Goal: Task Accomplishment & Management: Complete application form

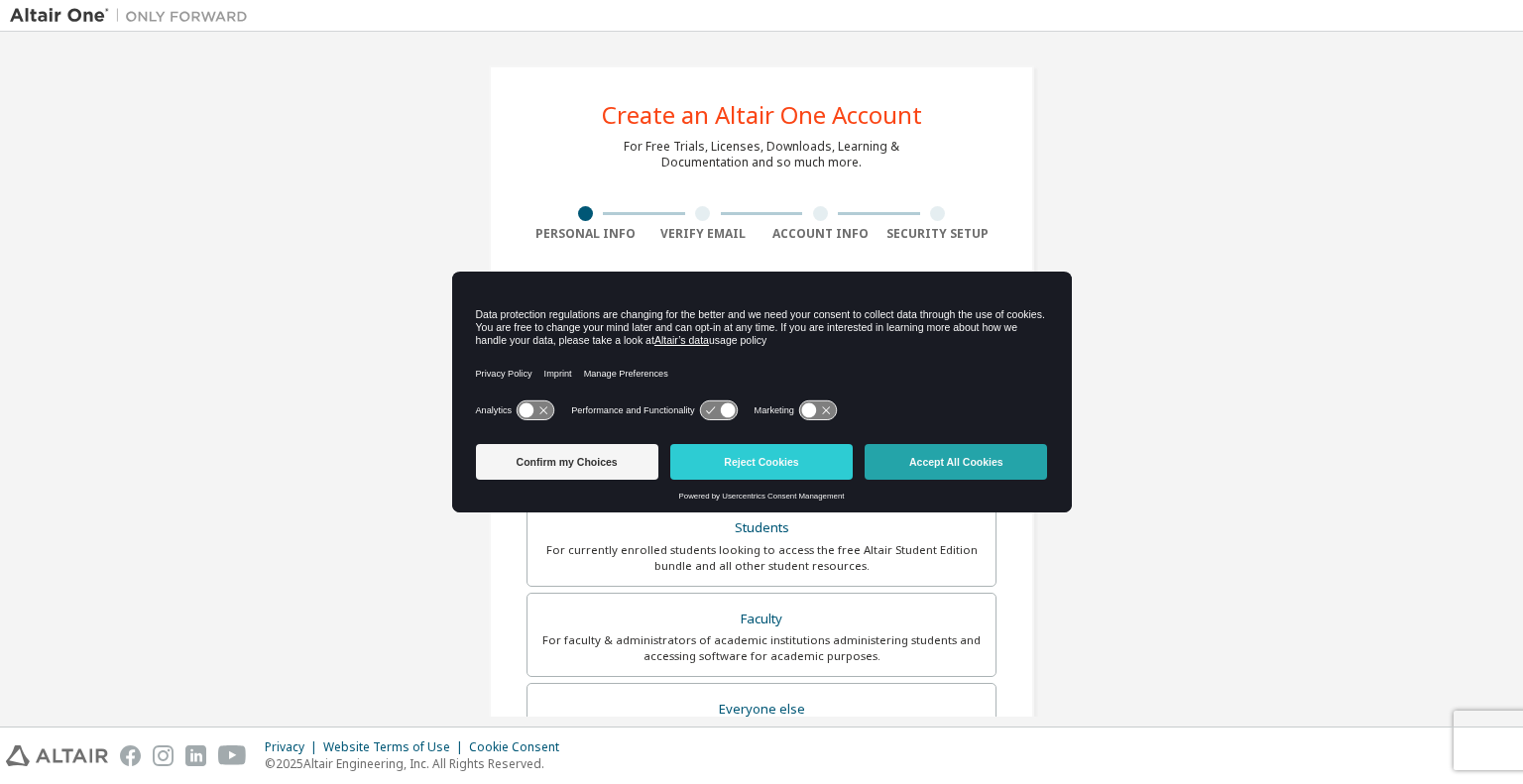
click at [955, 473] on button "Accept All Cookies" at bounding box center [956, 462] width 183 height 36
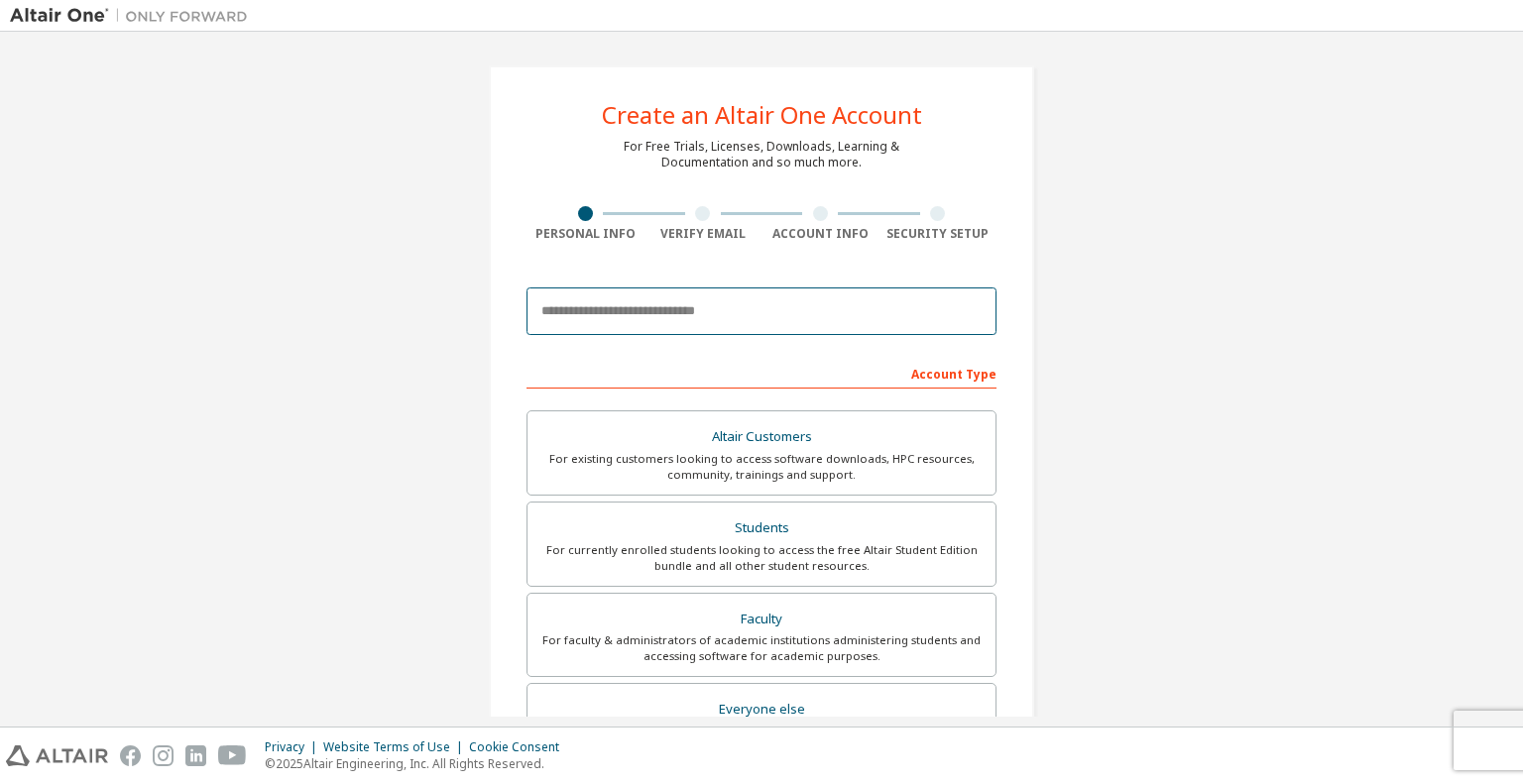
click at [845, 332] on input "email" at bounding box center [762, 311] width 470 height 48
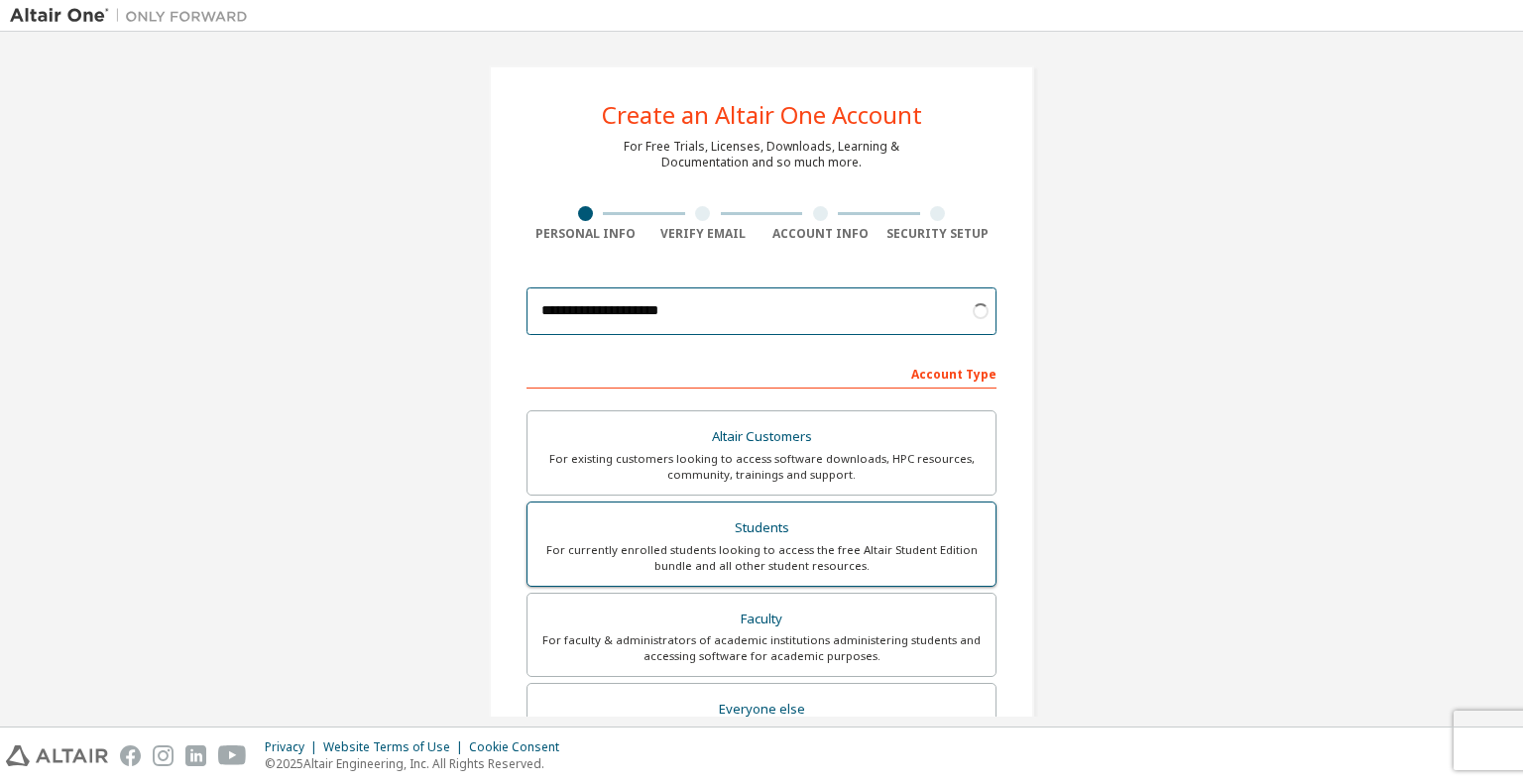
type input "**********"
click at [832, 549] on div "For currently enrolled students looking to access the free Altair Student Editi…" at bounding box center [762, 558] width 444 height 32
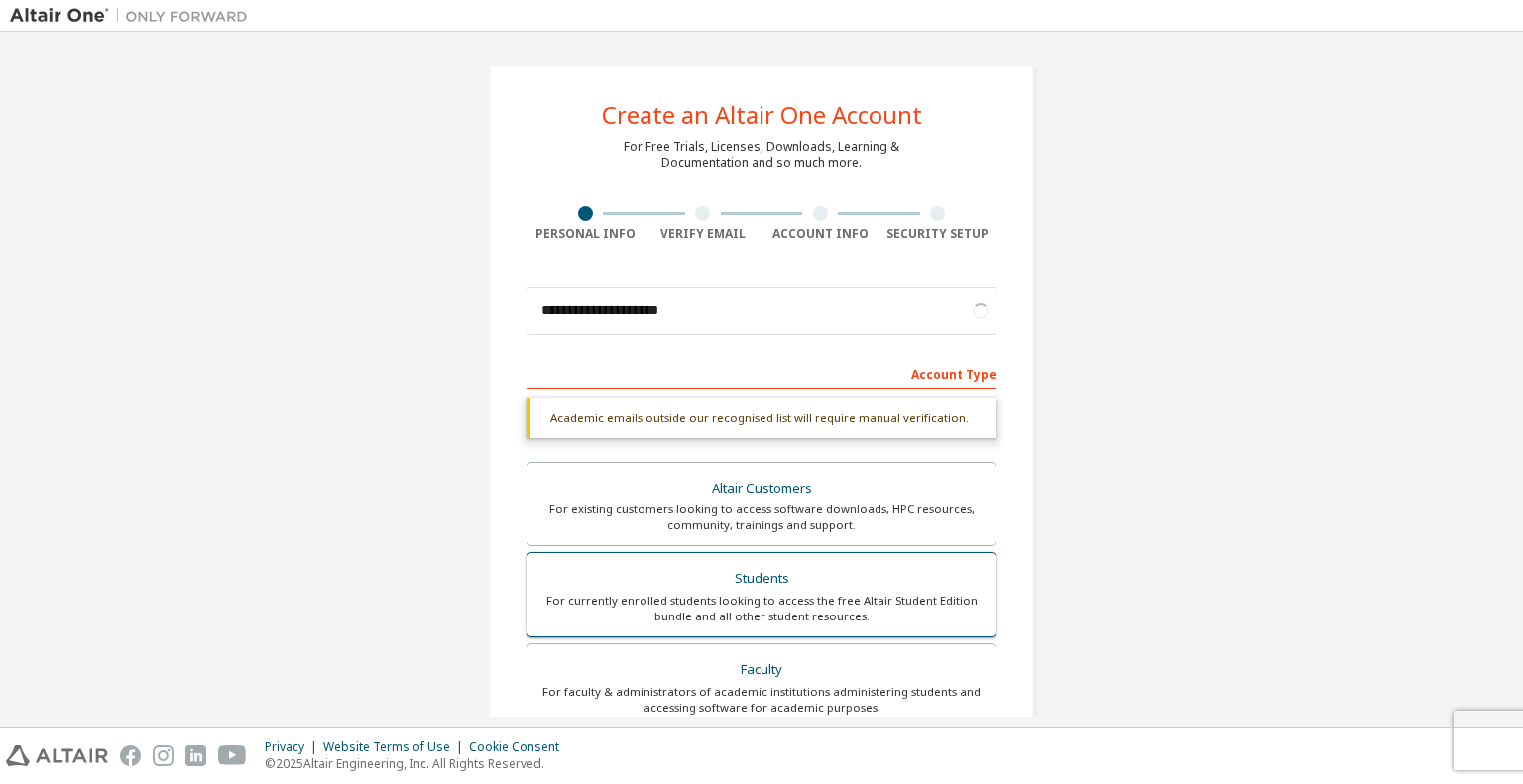
scroll to position [421, 0]
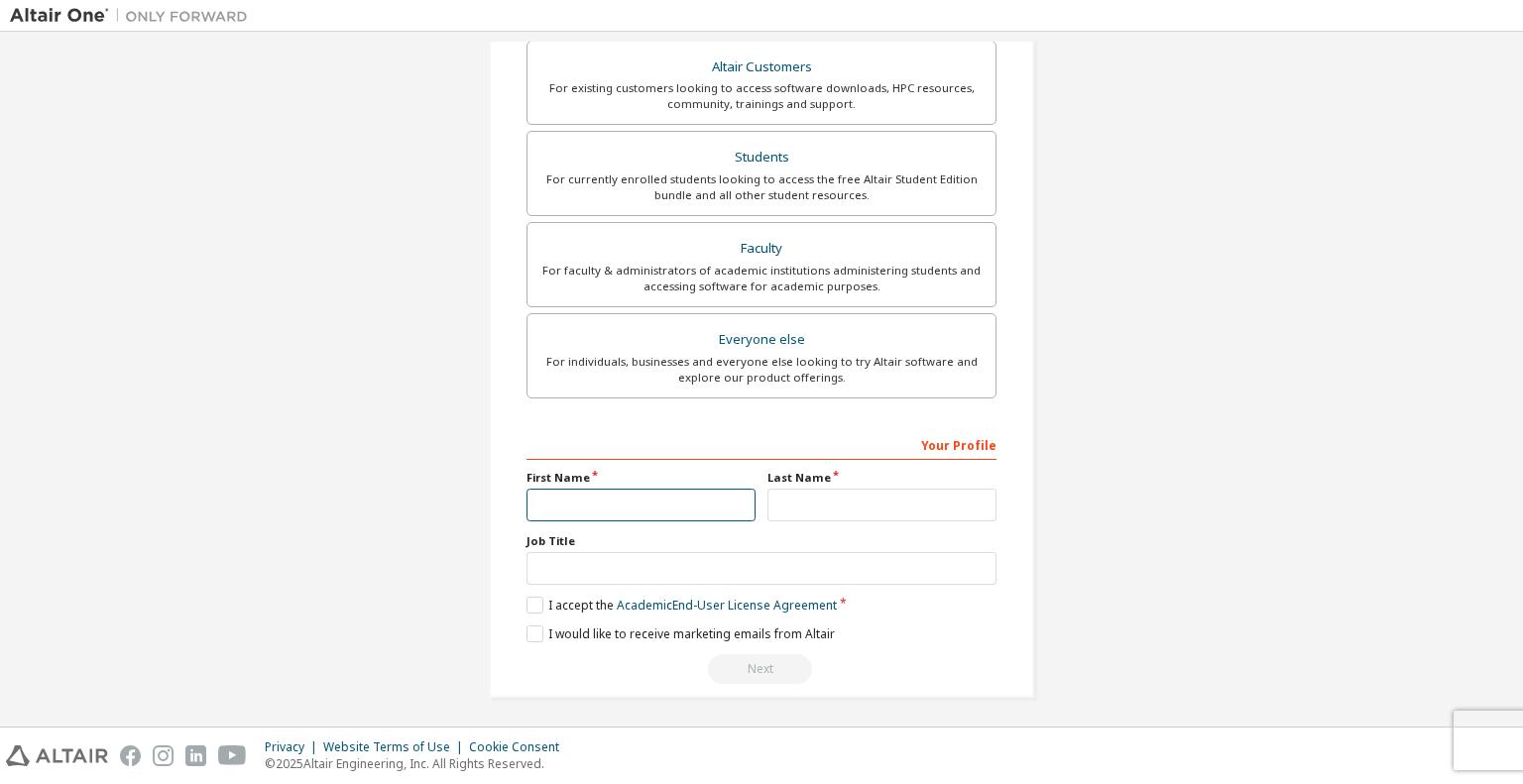
click at [654, 511] on input "text" at bounding box center [641, 505] width 229 height 33
type input "******"
click at [819, 511] on input "text" at bounding box center [882, 504] width 229 height 33
type input "*"
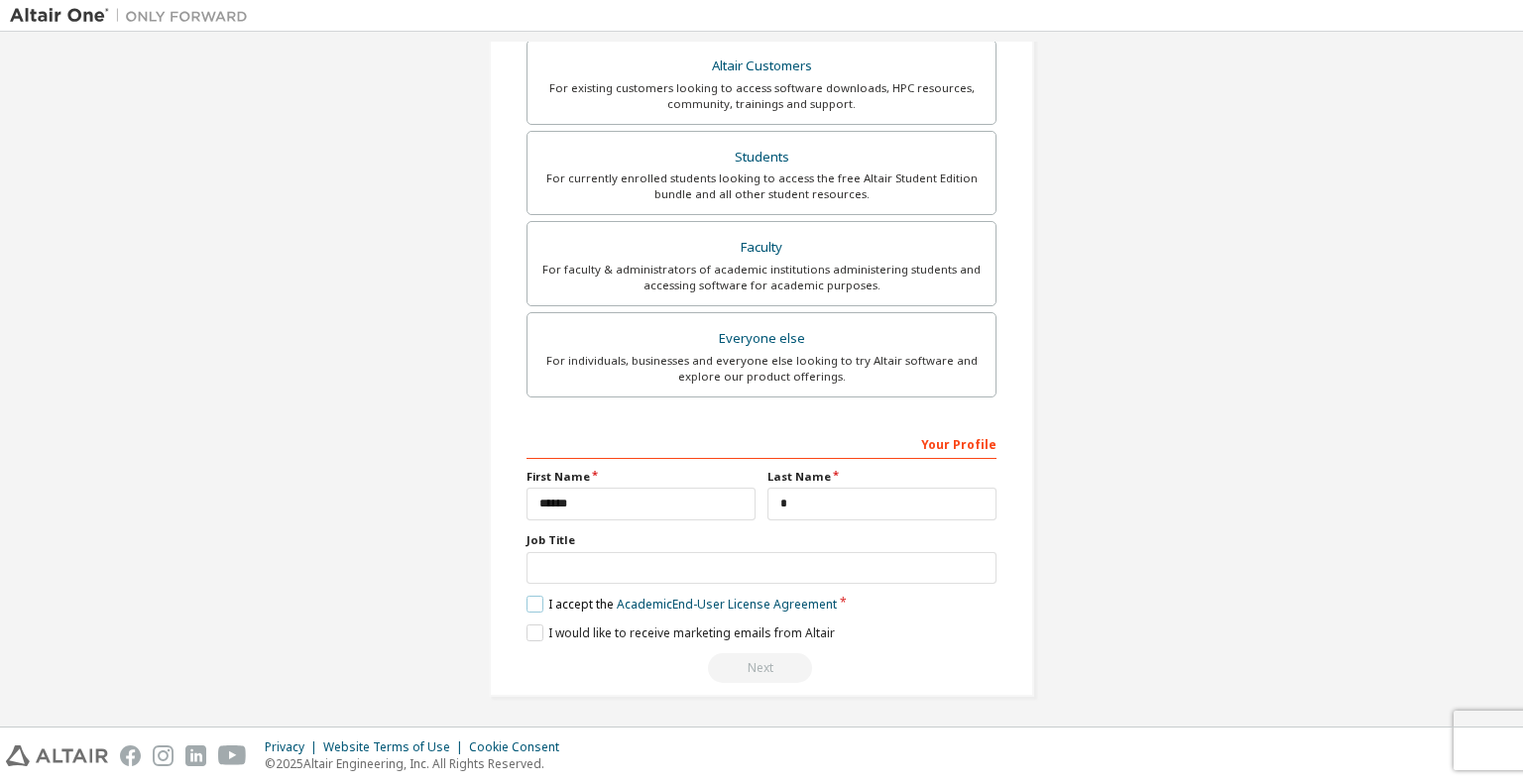
click at [532, 607] on label "I accept the Academic End-User License Agreement" at bounding box center [682, 604] width 310 height 17
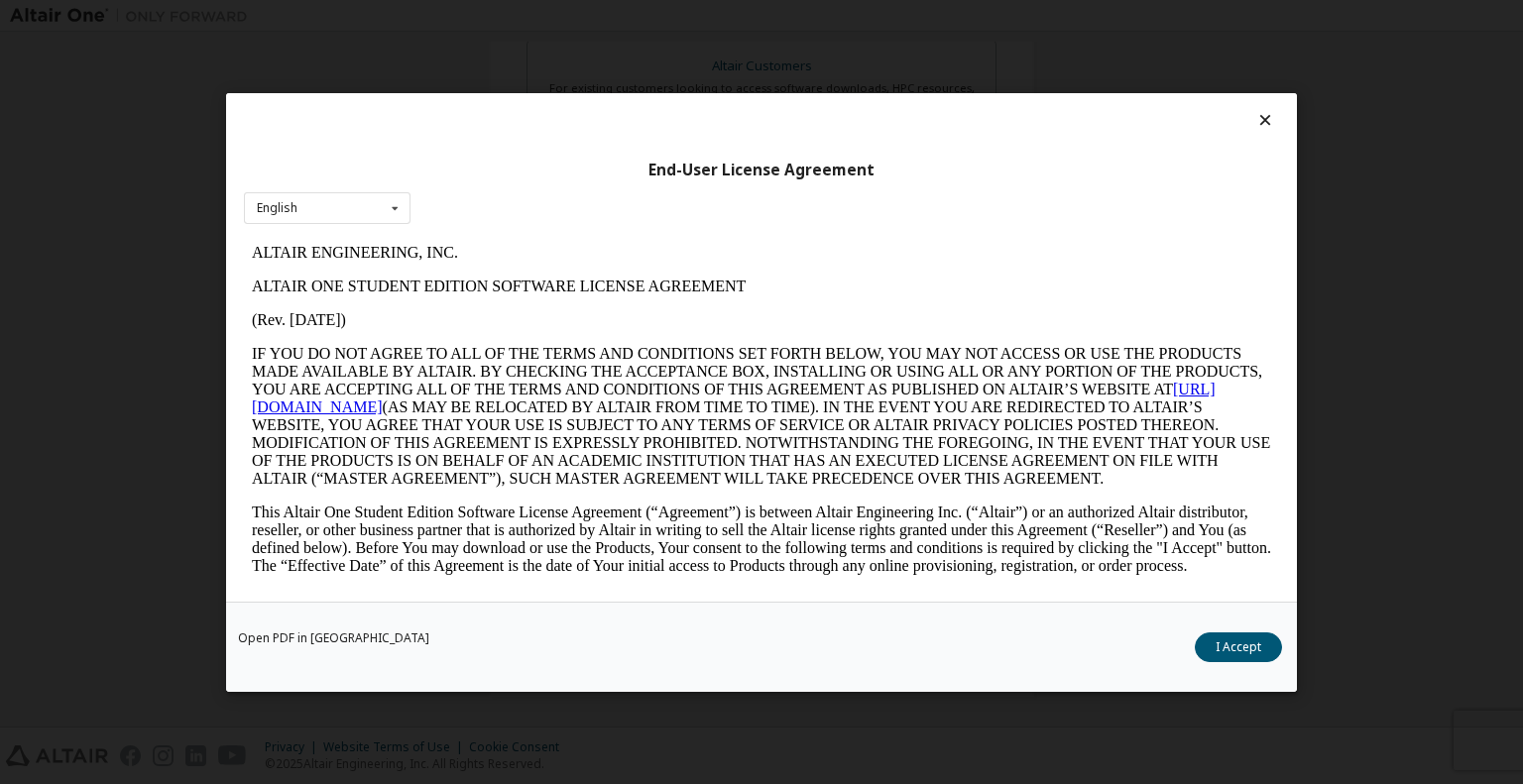
scroll to position [0, 0]
click at [1242, 640] on button "I Accept" at bounding box center [1239, 646] width 87 height 30
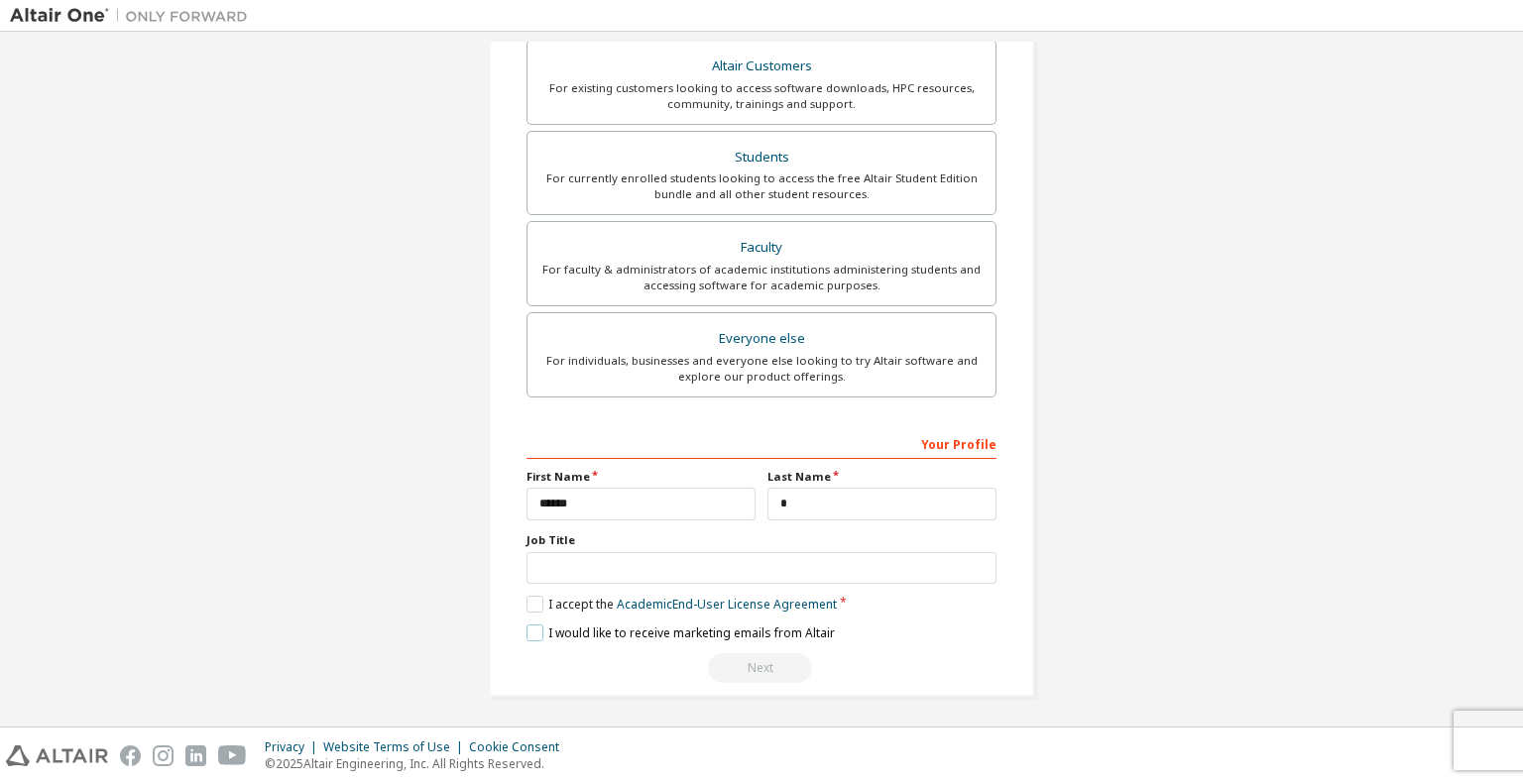
click at [529, 624] on label "I would like to receive marketing emails from Altair" at bounding box center [681, 632] width 308 height 17
click at [753, 562] on input "text" at bounding box center [762, 568] width 470 height 33
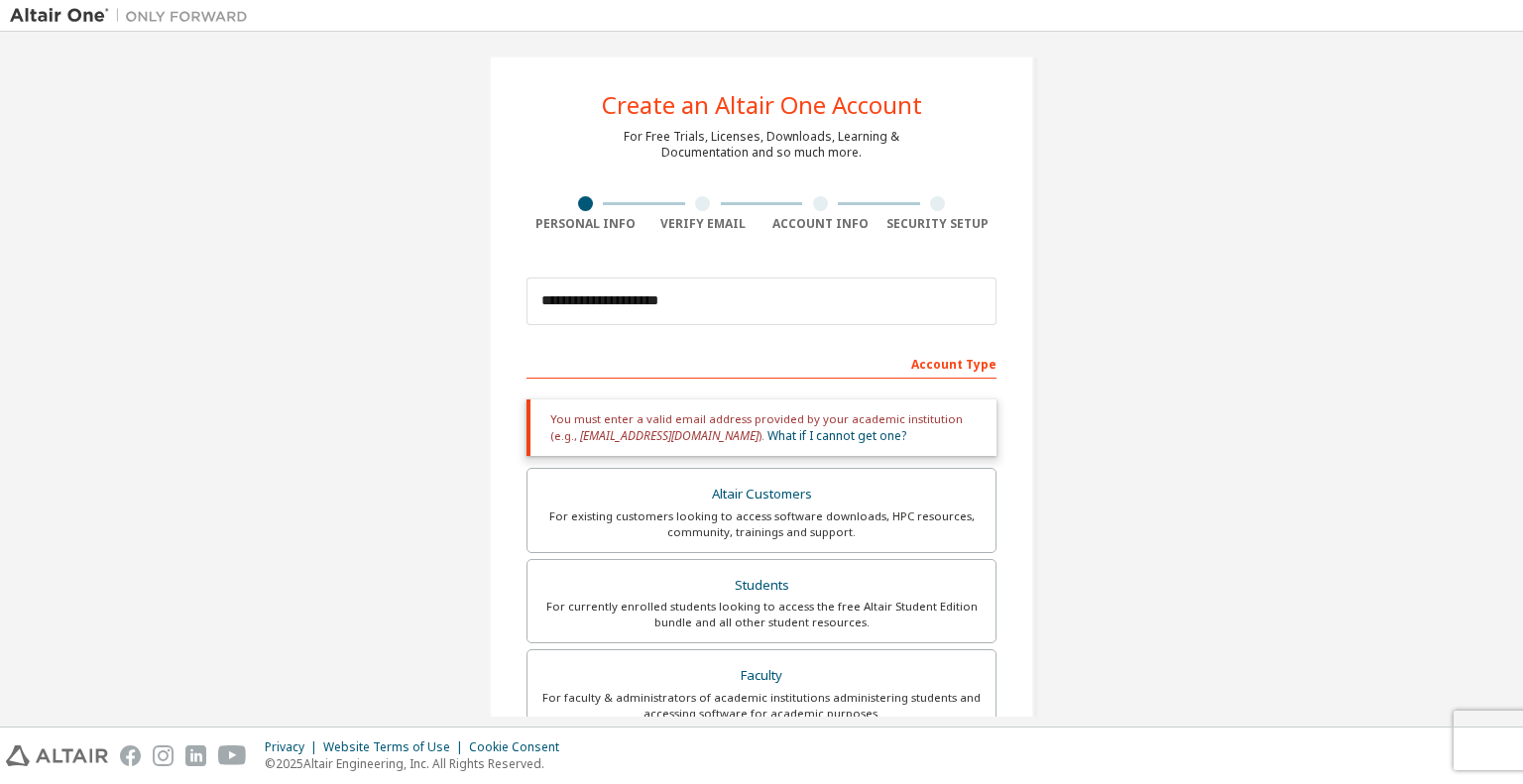
scroll to position [438, 0]
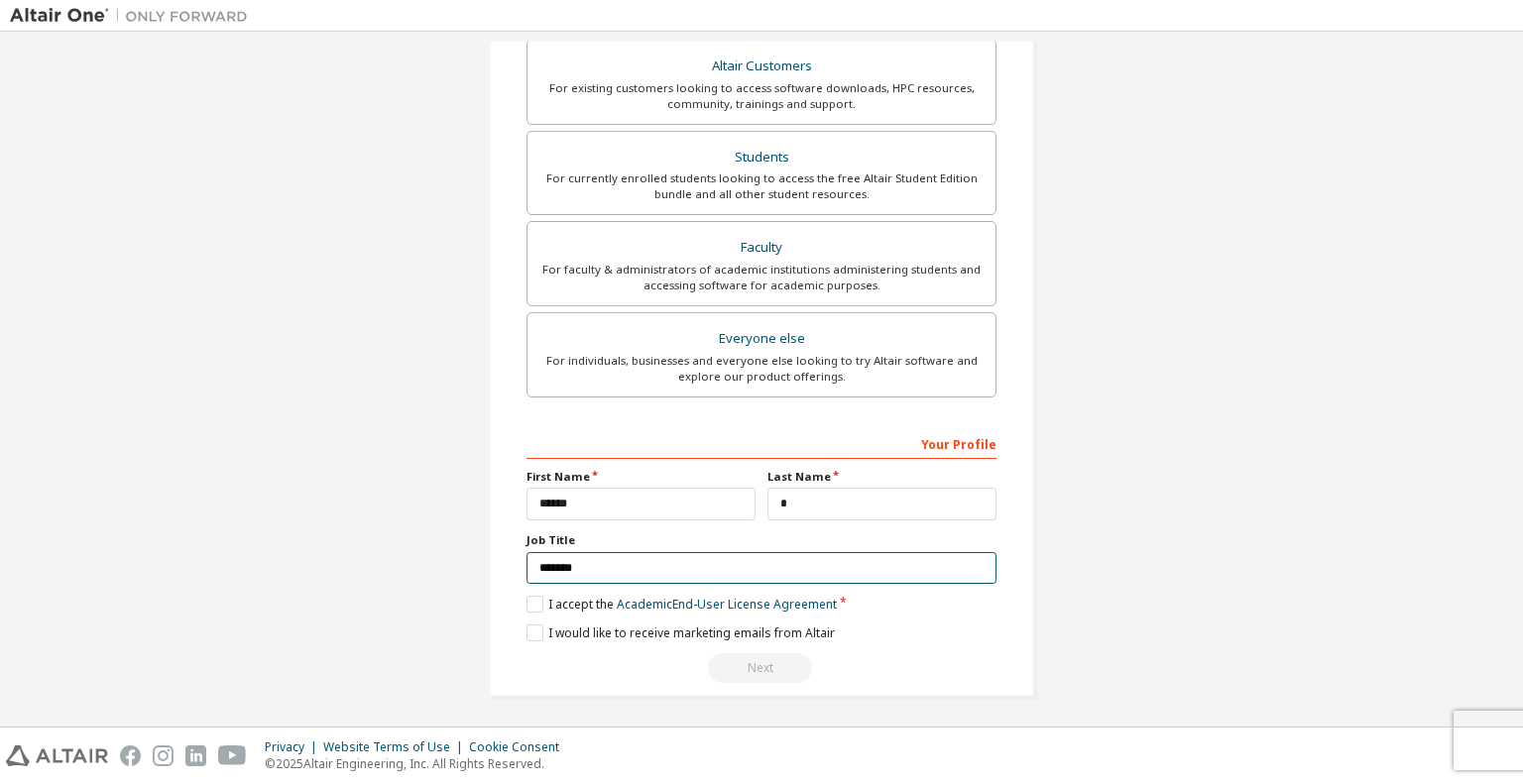
type input "*******"
click at [757, 661] on div "Next" at bounding box center [762, 668] width 470 height 30
click at [538, 629] on label "I would like to receive marketing emails from Altair" at bounding box center [681, 632] width 308 height 17
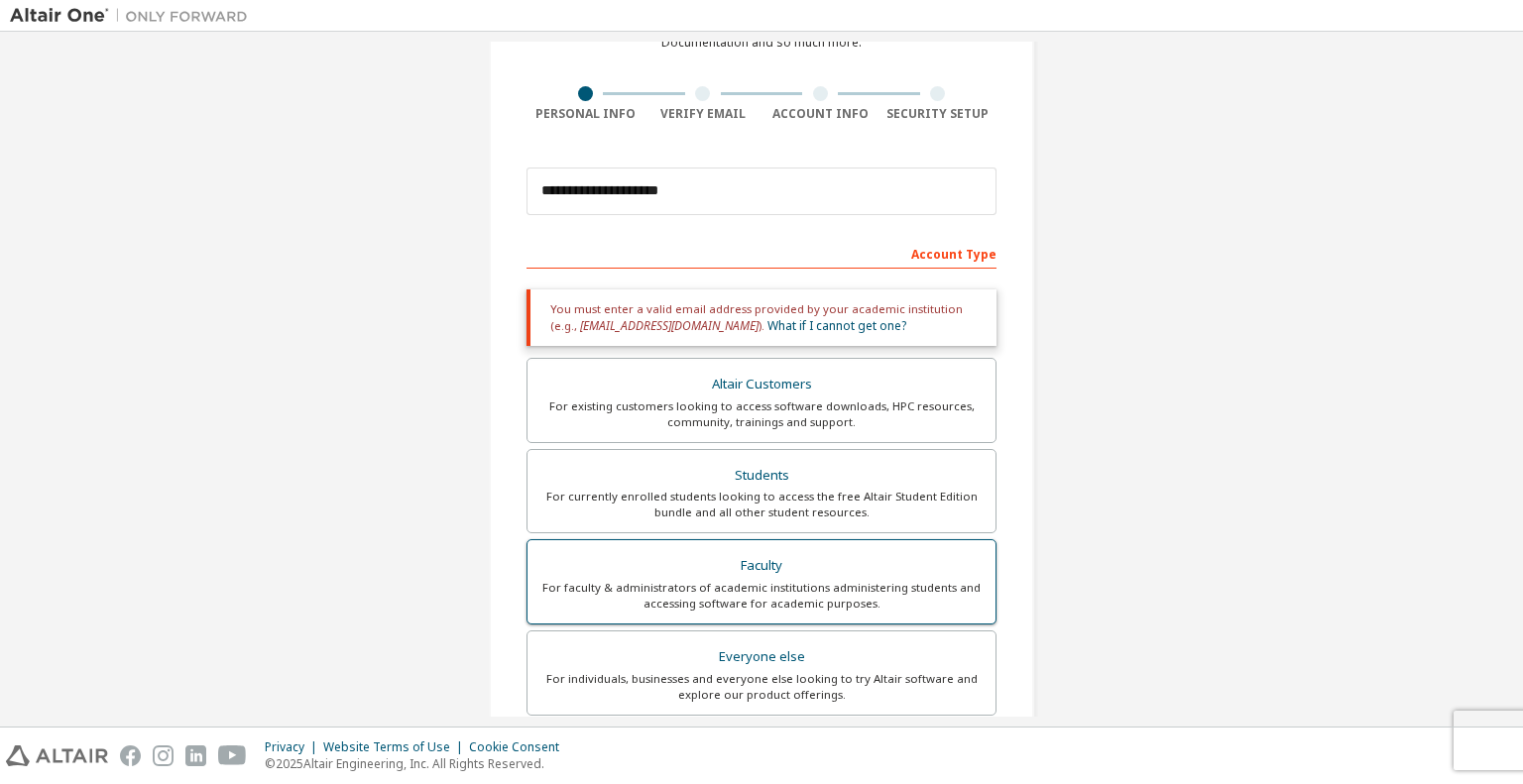
scroll to position [119, 0]
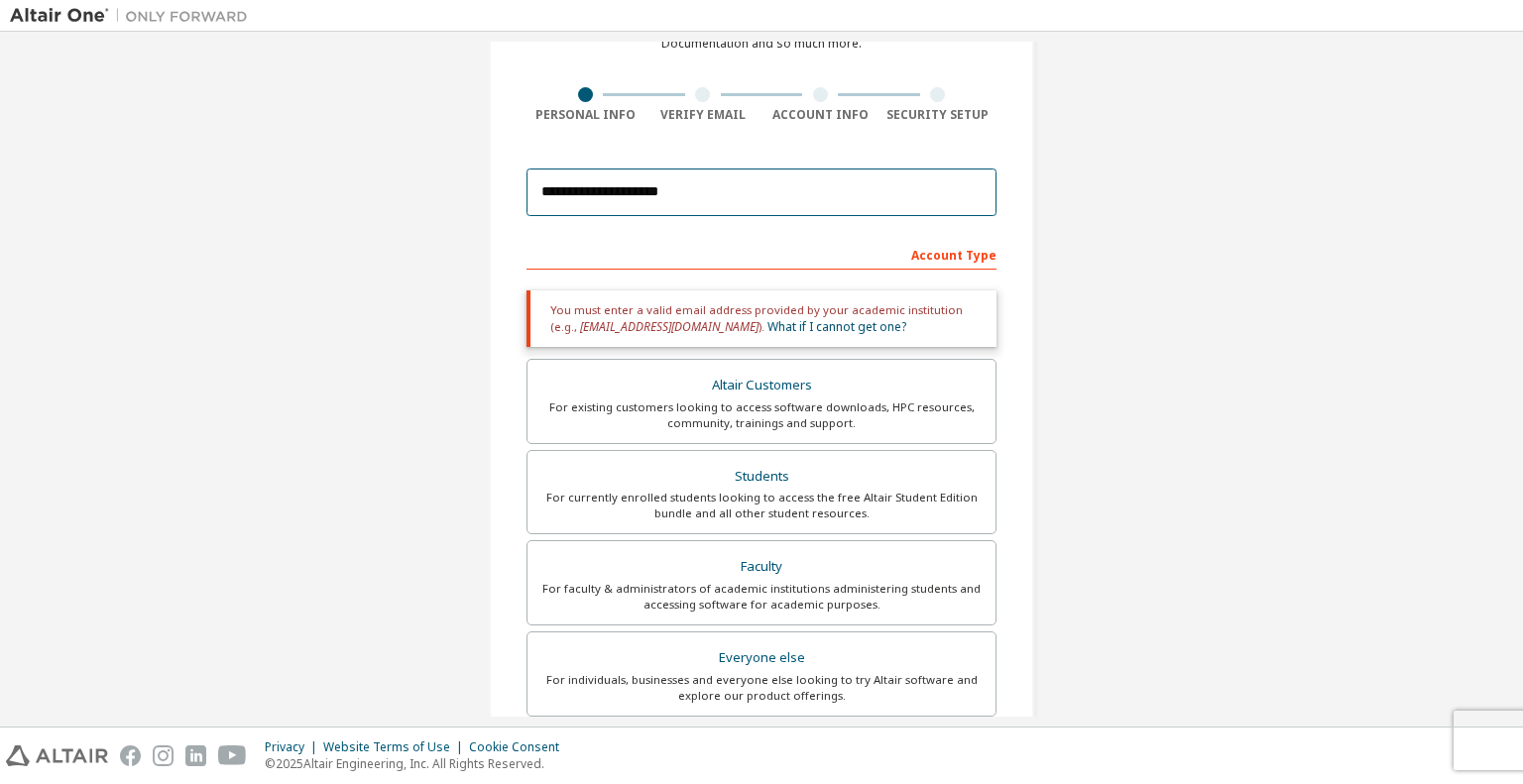
click at [796, 198] on input "**********" at bounding box center [762, 193] width 470 height 48
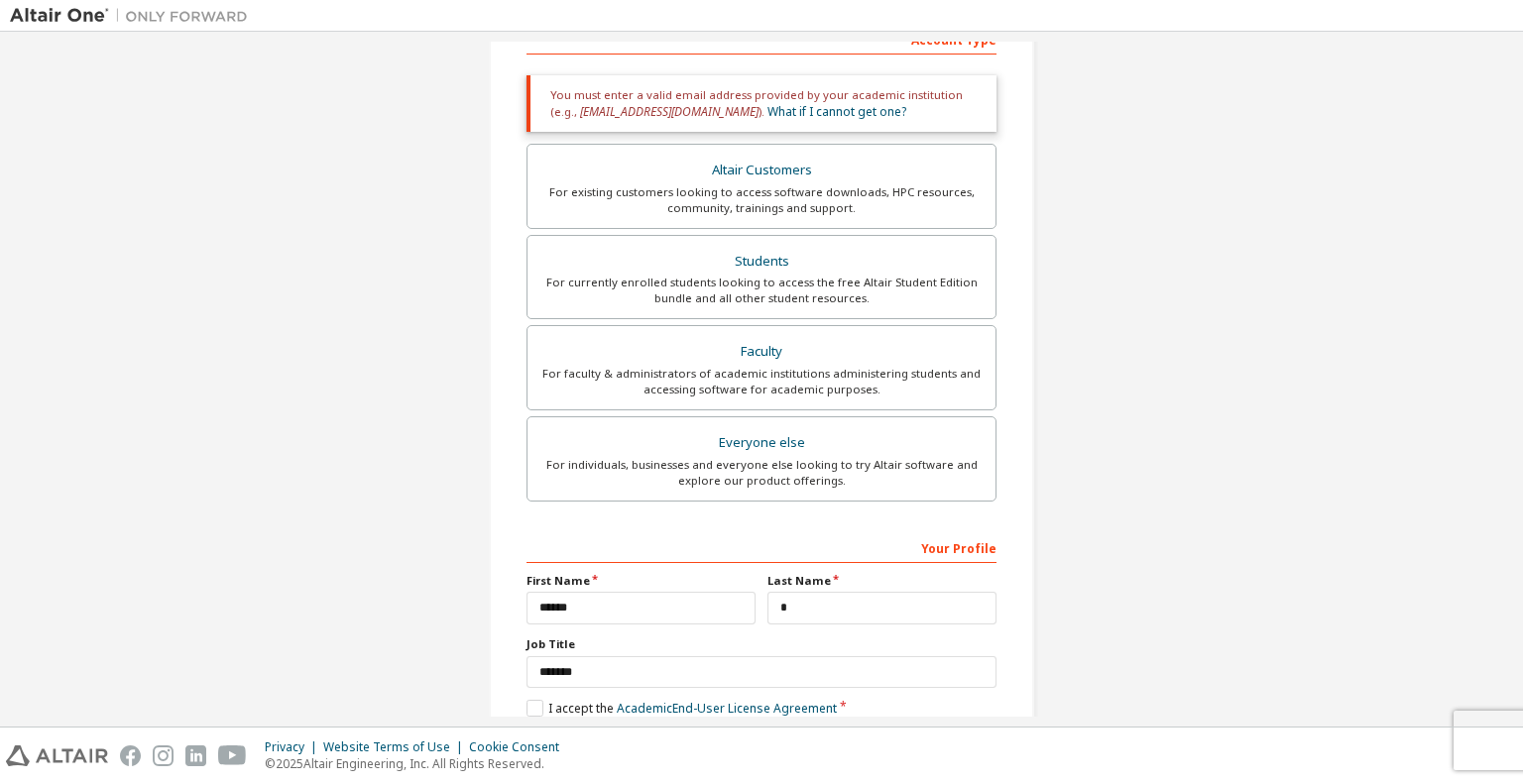
scroll to position [438, 0]
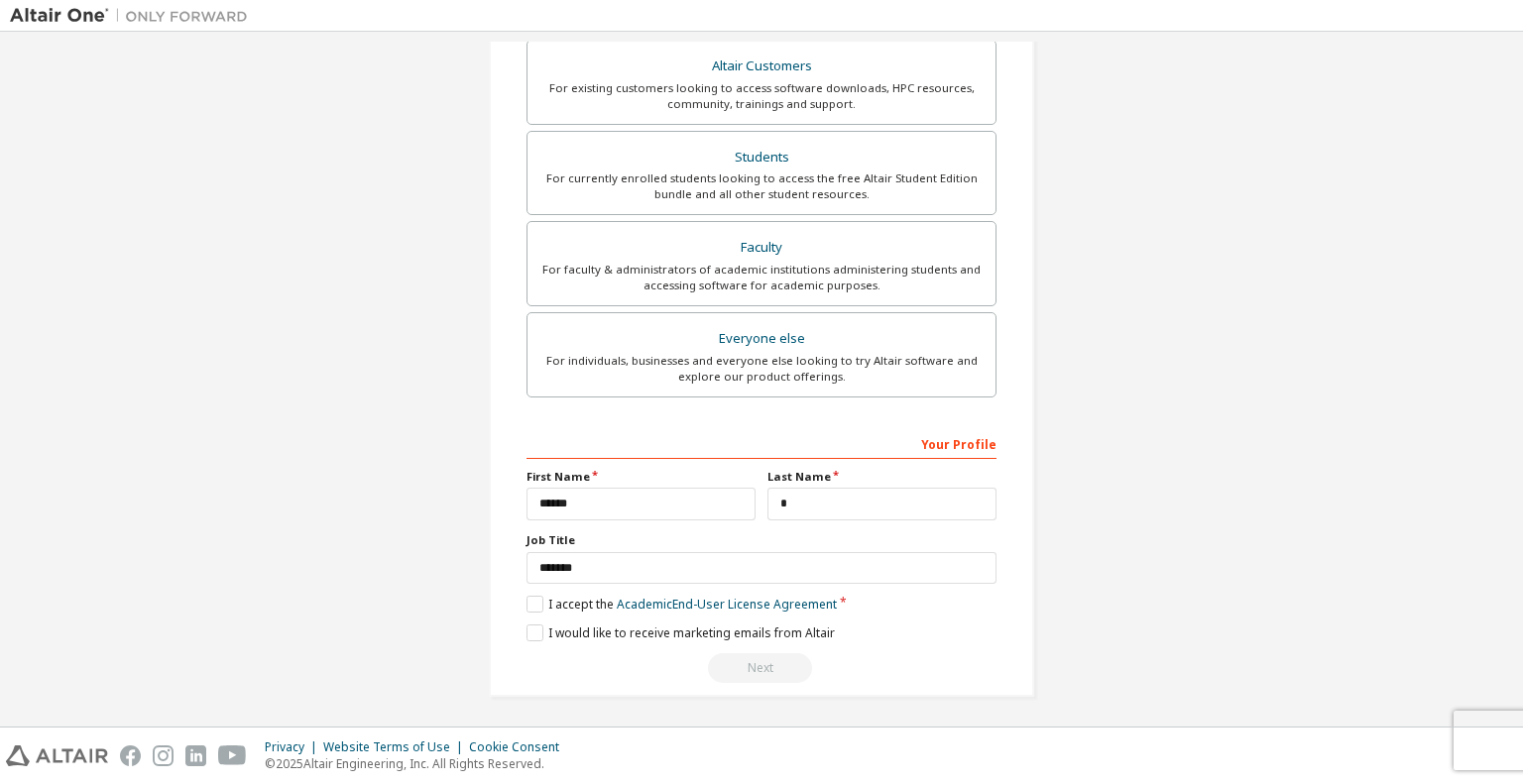
click at [780, 641] on div "**********" at bounding box center [762, 555] width 470 height 256
click at [529, 598] on label "I accept the Academic End-User License Agreement" at bounding box center [682, 604] width 310 height 17
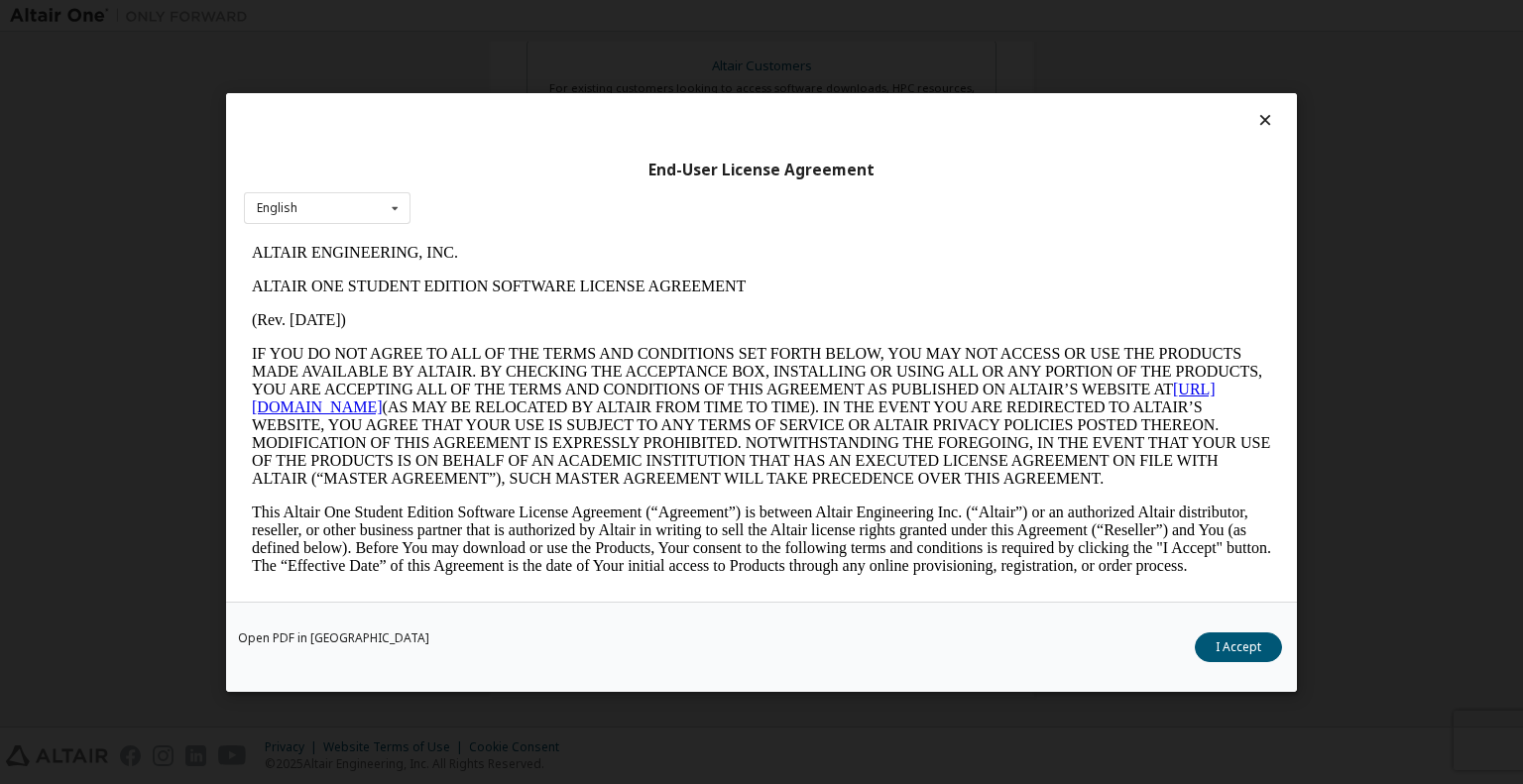
scroll to position [0, 0]
click at [1230, 641] on button "I Accept" at bounding box center [1239, 646] width 87 height 30
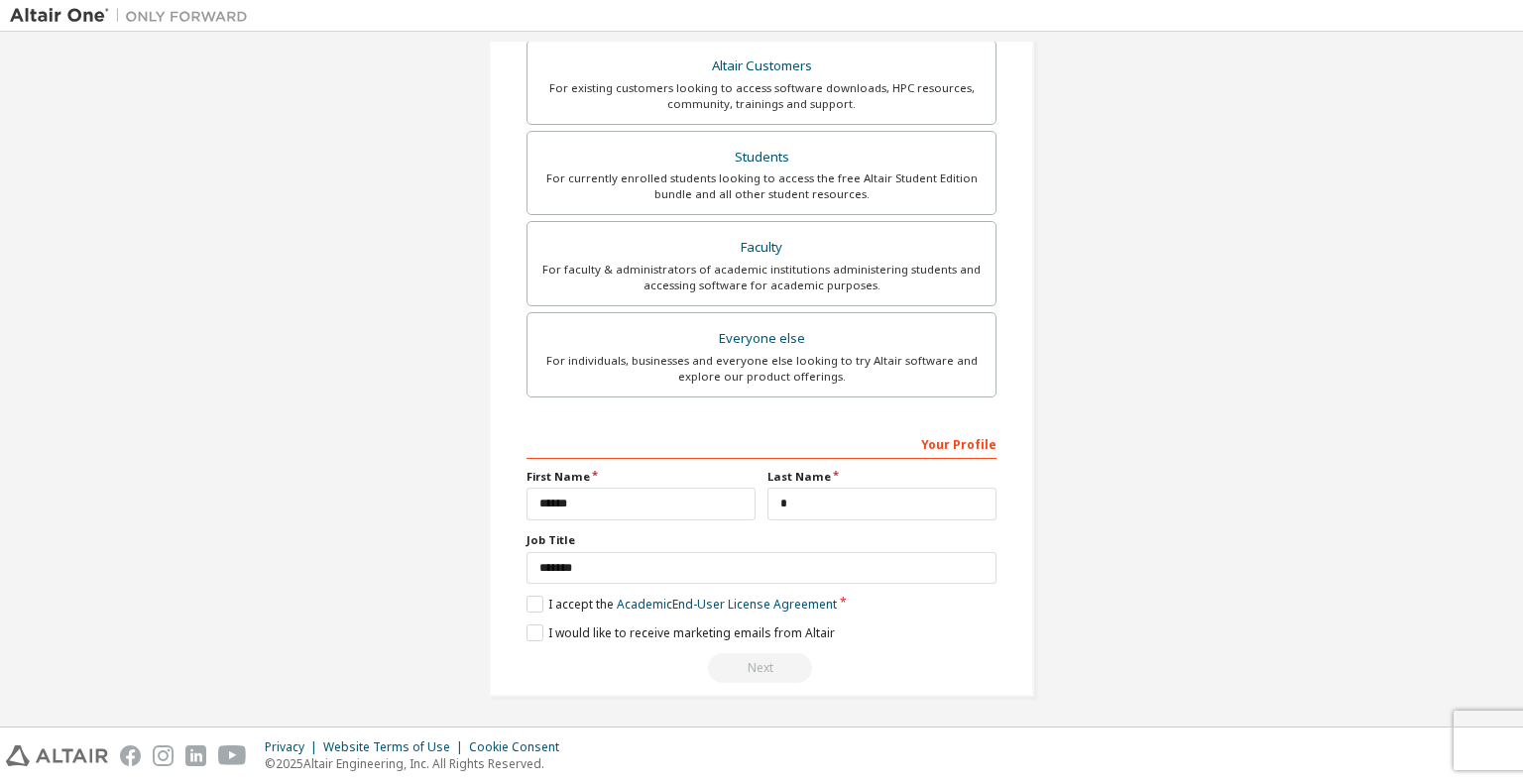
scroll to position [387, 0]
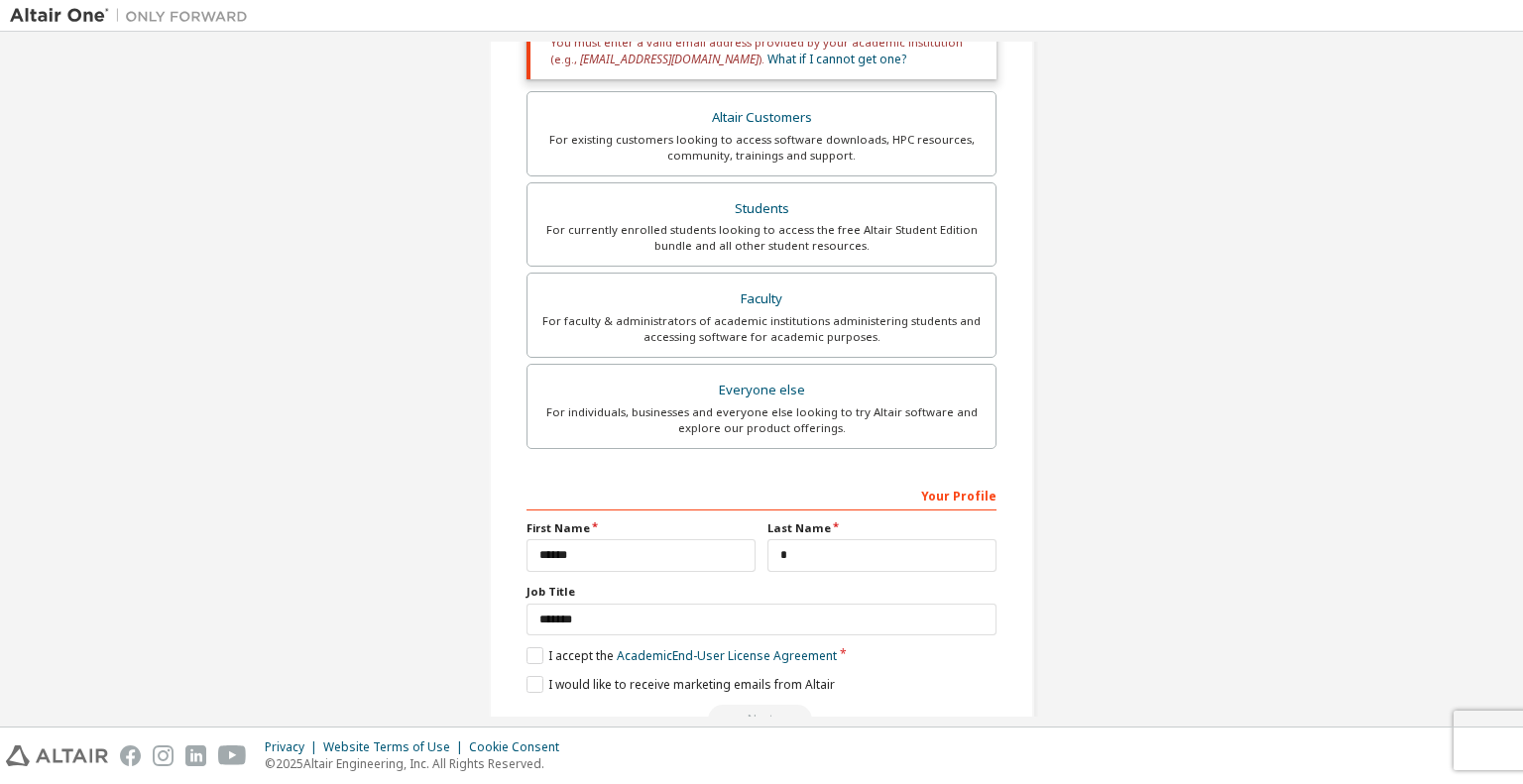
click at [762, 418] on div "For individuals, businesses and everyone else looking to try Altair software an…" at bounding box center [762, 420] width 444 height 32
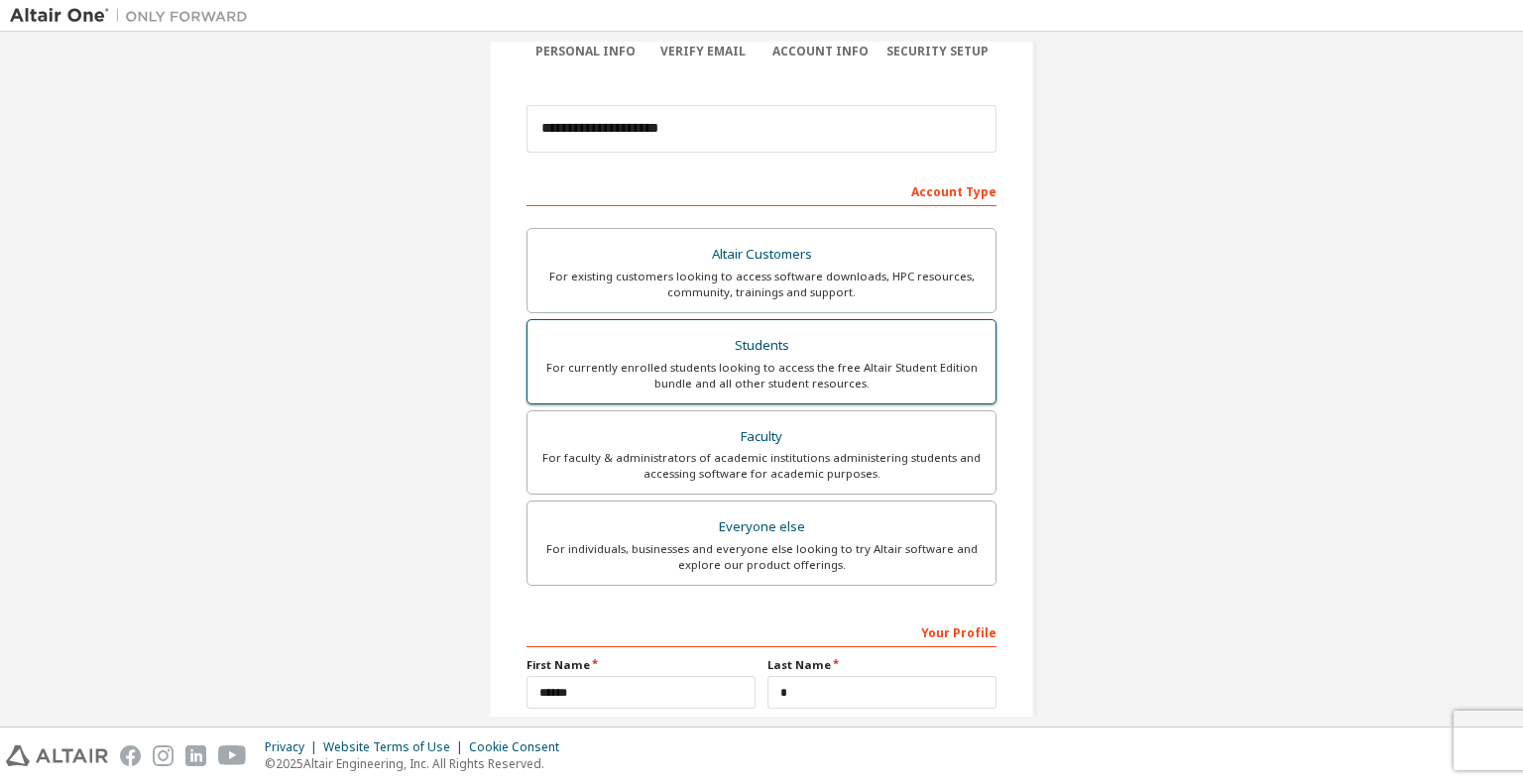
scroll to position [181, 0]
click at [762, 362] on div "For currently enrolled students looking to access the free Altair Student Editi…" at bounding box center [762, 378] width 444 height 32
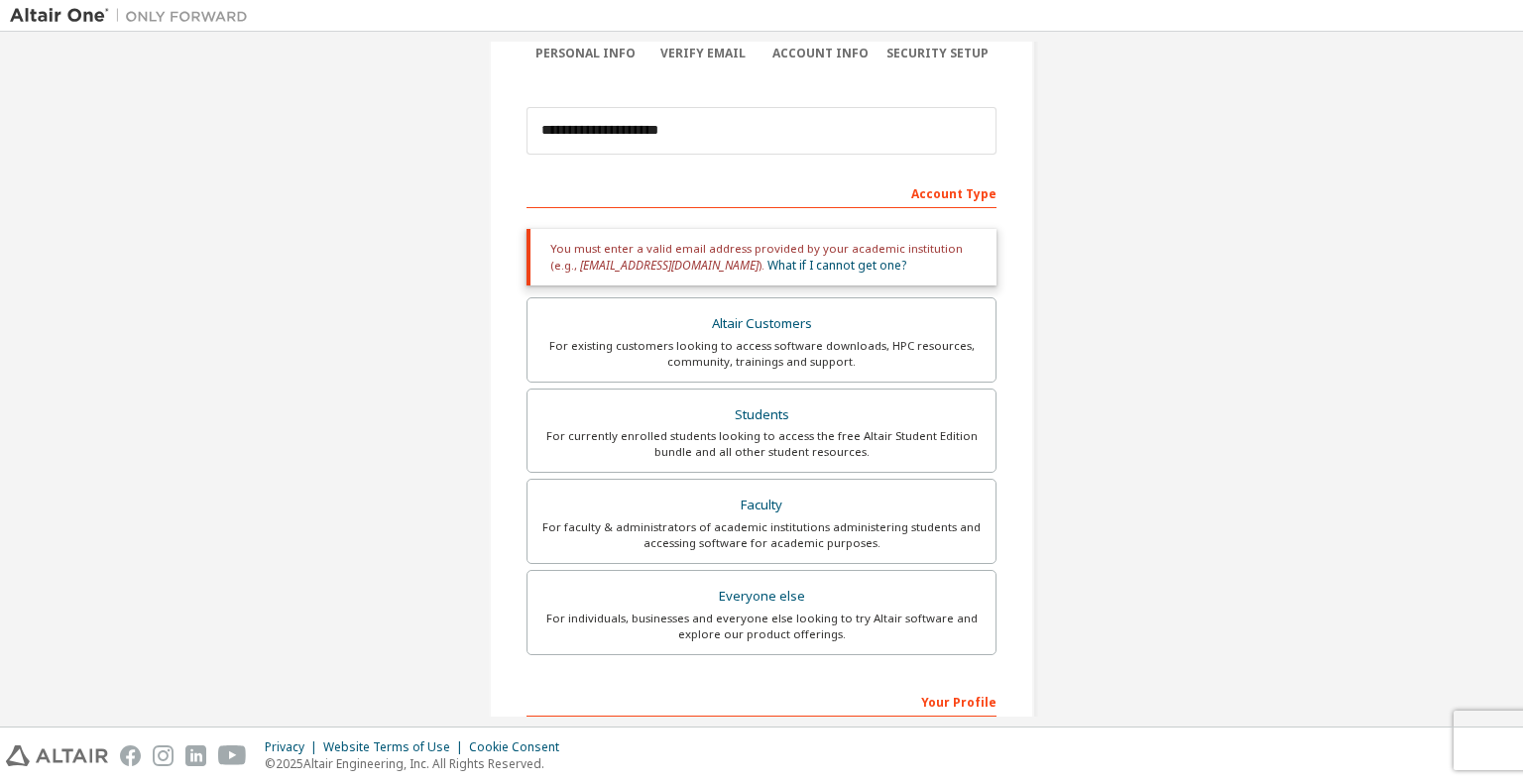
click at [949, 194] on div "Account Type" at bounding box center [762, 193] width 470 height 32
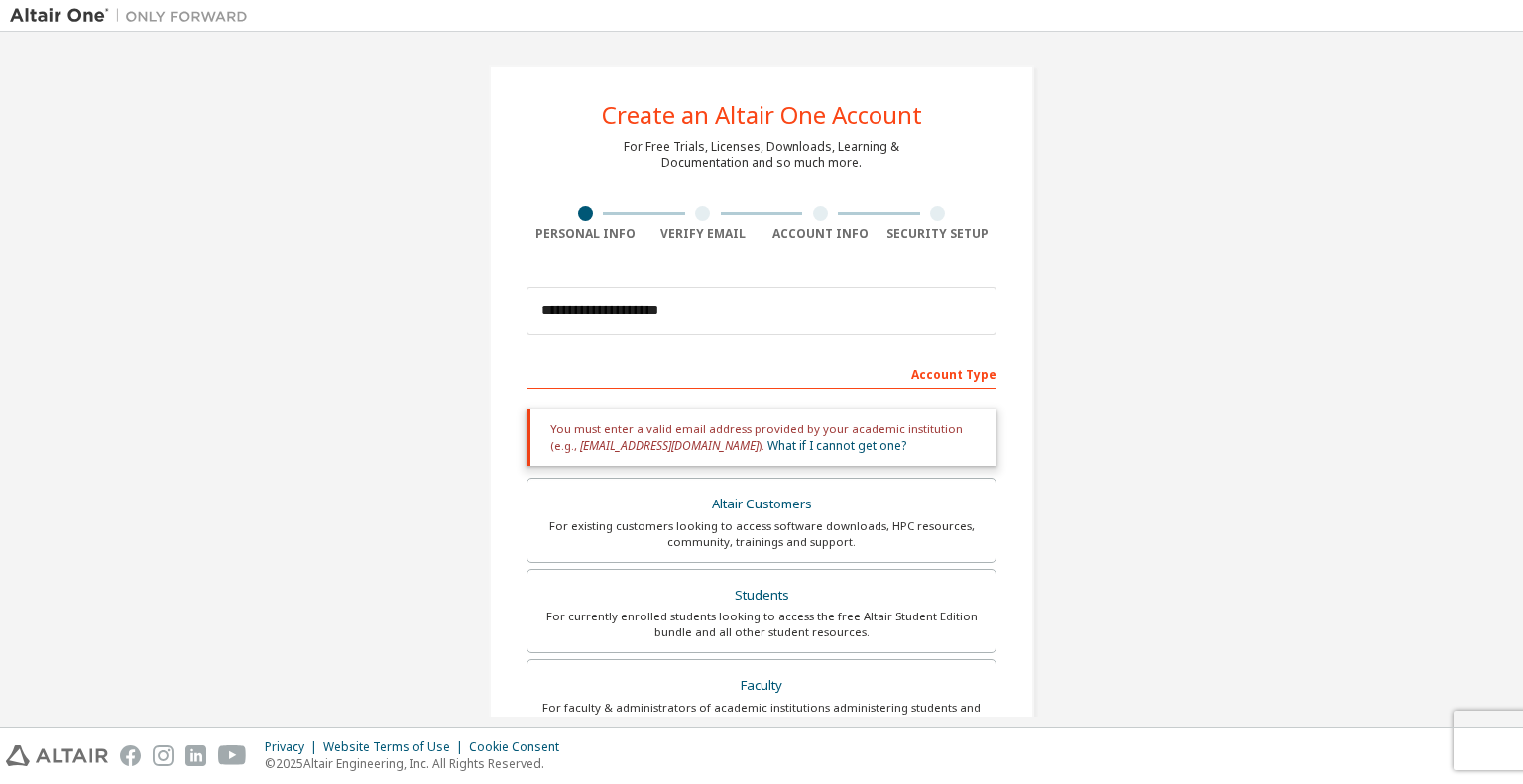
click at [681, 235] on div "Verify Email" at bounding box center [703, 234] width 118 height 16
click at [579, 206] on div at bounding box center [586, 213] width 15 height 15
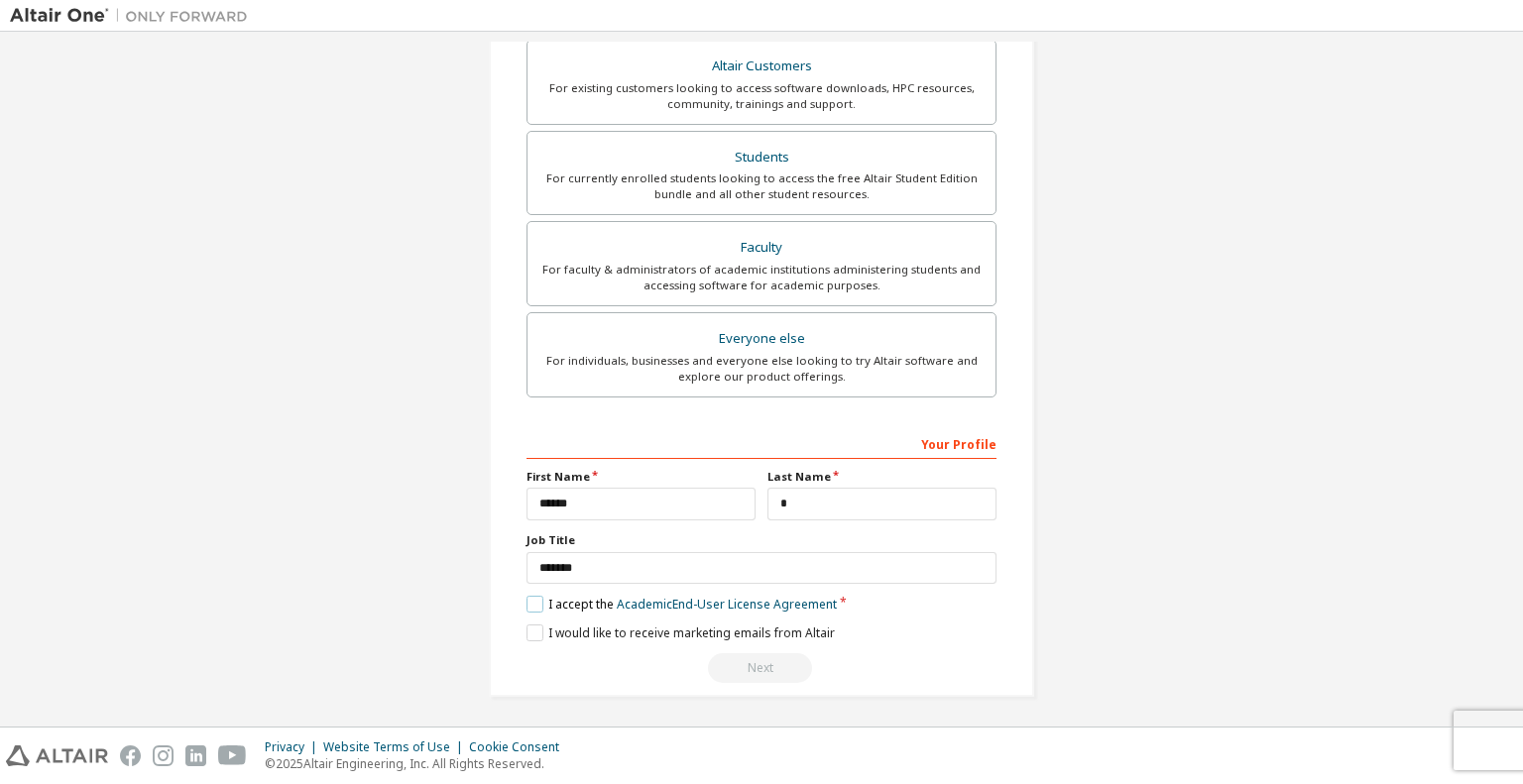
click at [527, 610] on label "I accept the Academic End-User License Agreement" at bounding box center [682, 604] width 310 height 17
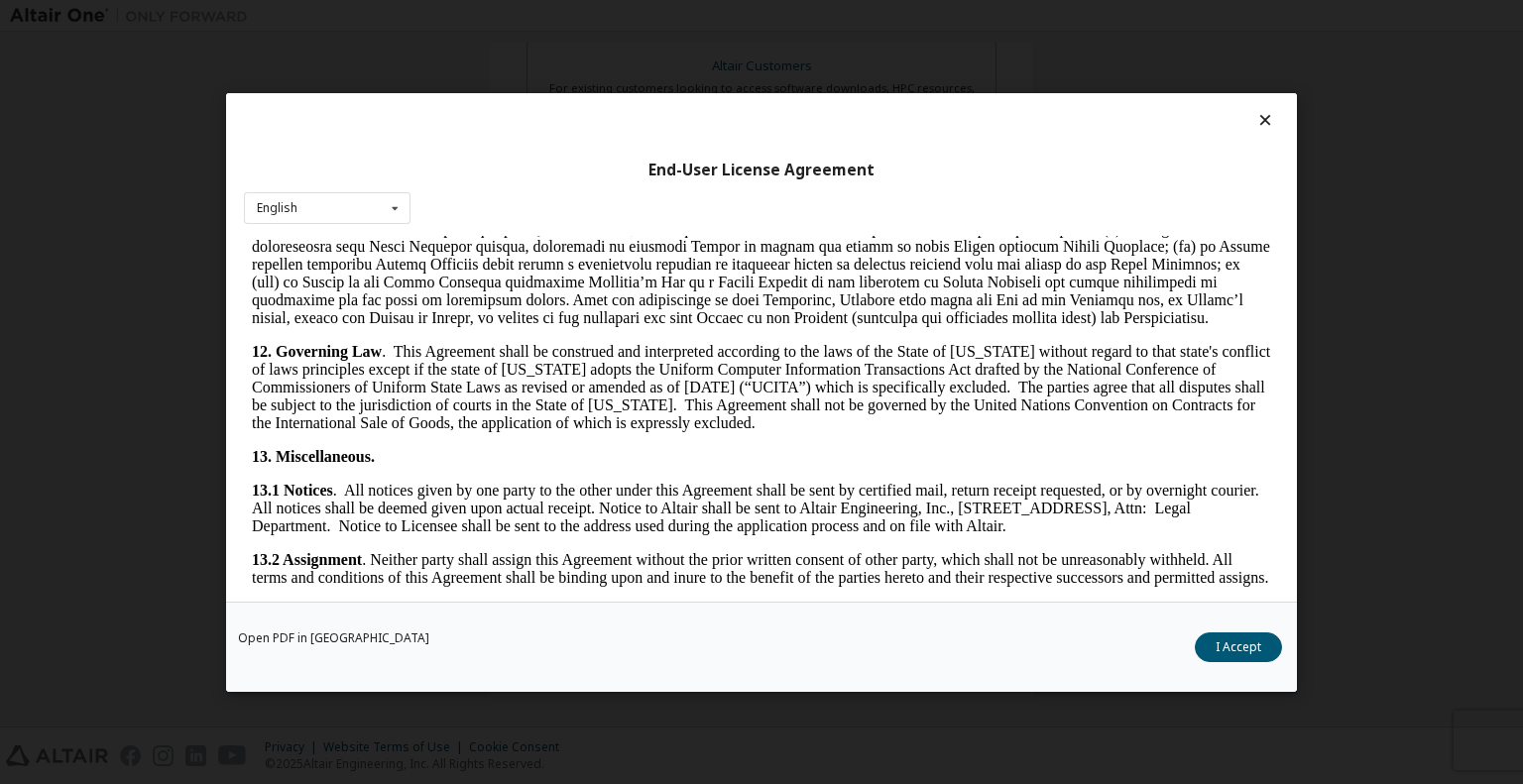
scroll to position [3284, 0]
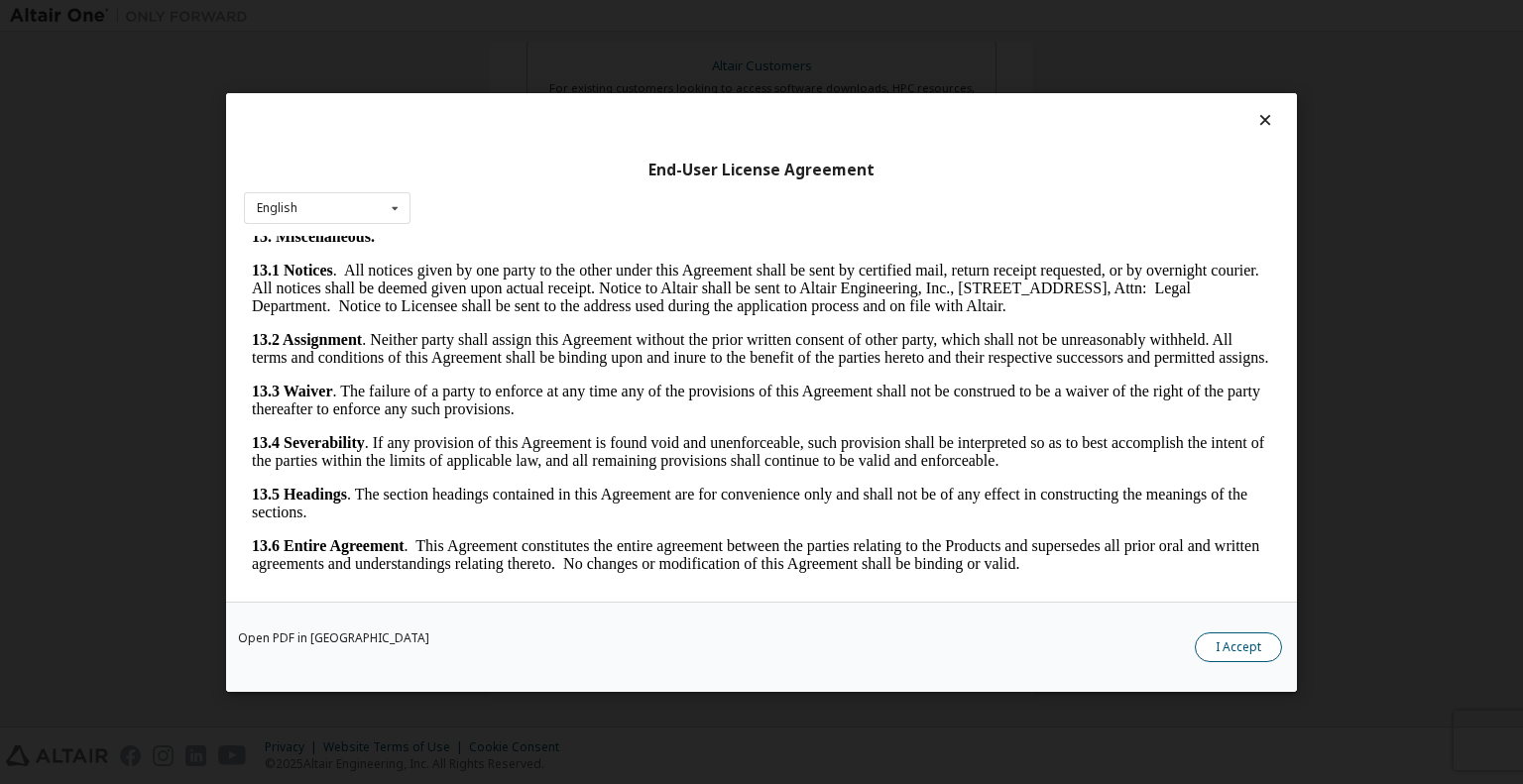
click at [1261, 635] on button "I Accept" at bounding box center [1239, 646] width 87 height 30
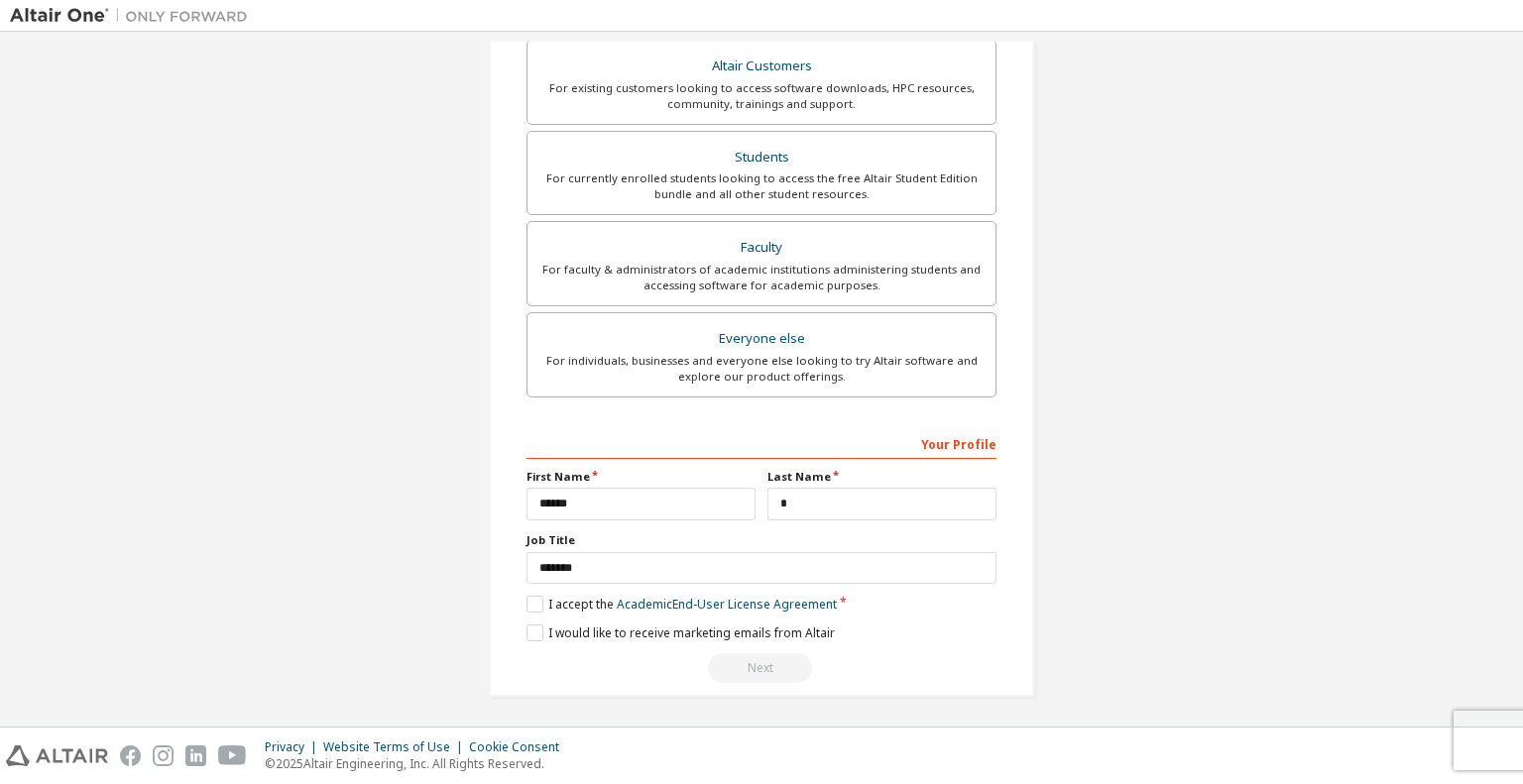
click at [762, 665] on div "Next" at bounding box center [762, 668] width 470 height 30
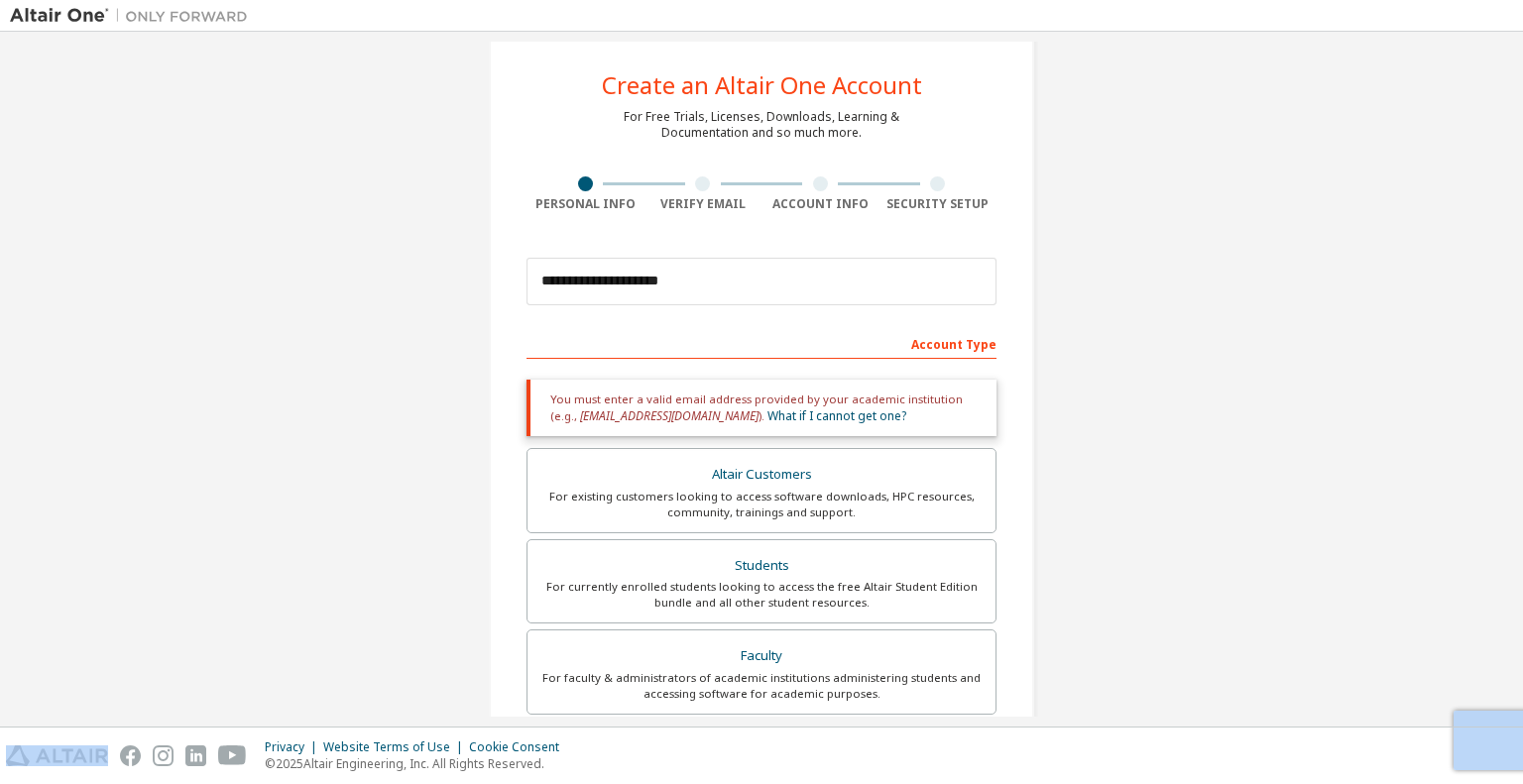
scroll to position [0, 0]
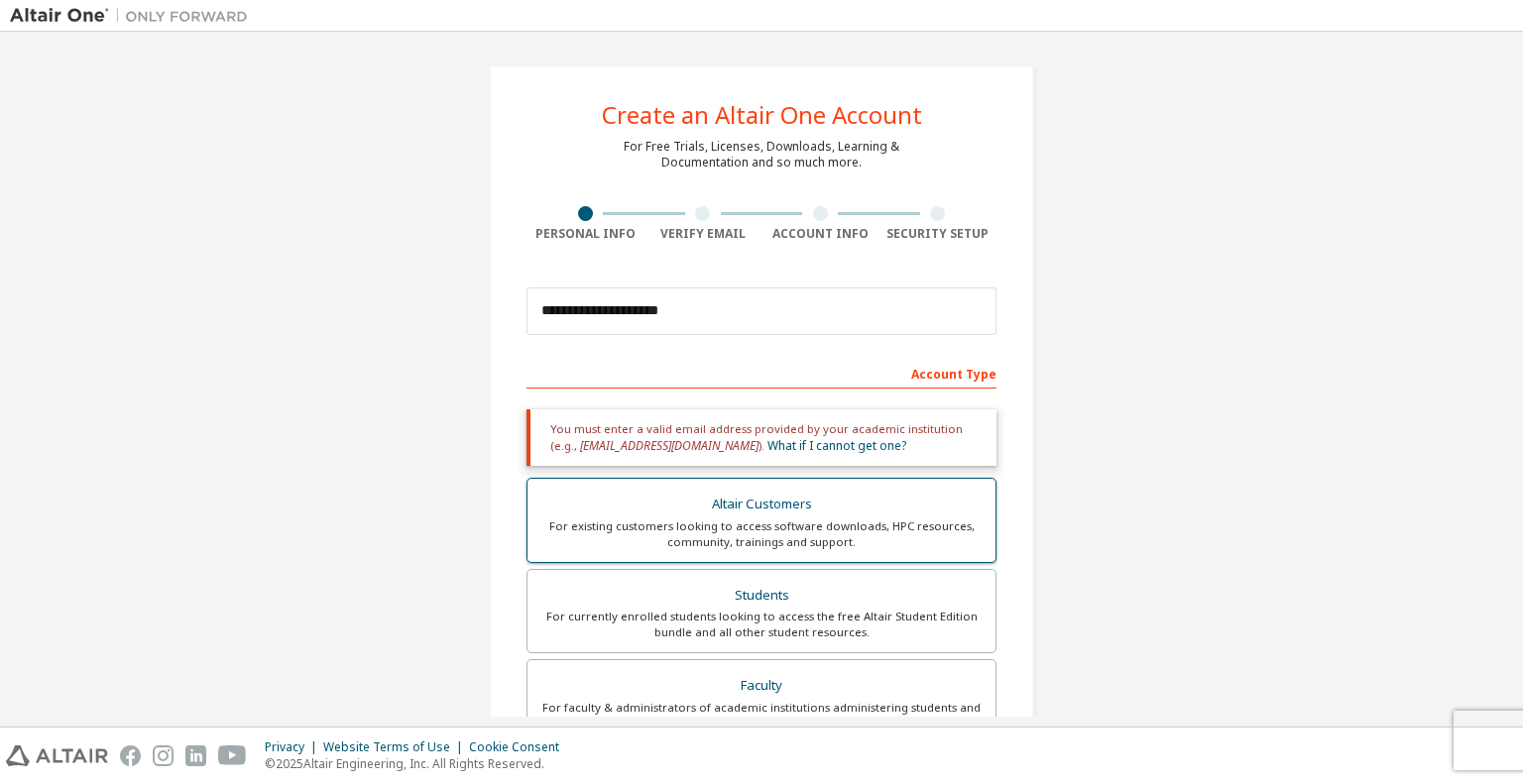
click at [748, 531] on div "For existing customers looking to access software downloads, HPC resources, com…" at bounding box center [762, 535] width 444 height 32
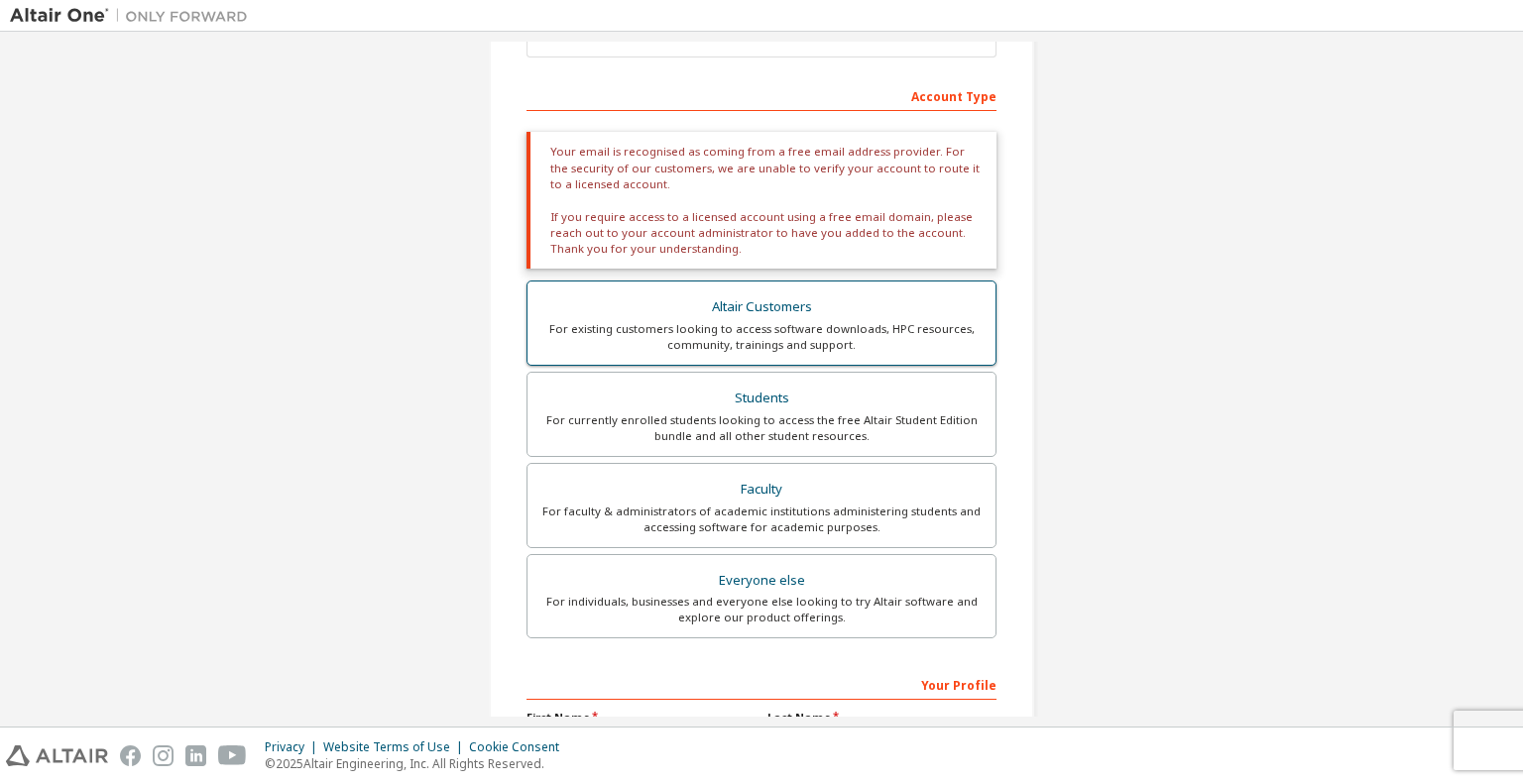
scroll to position [256, 0]
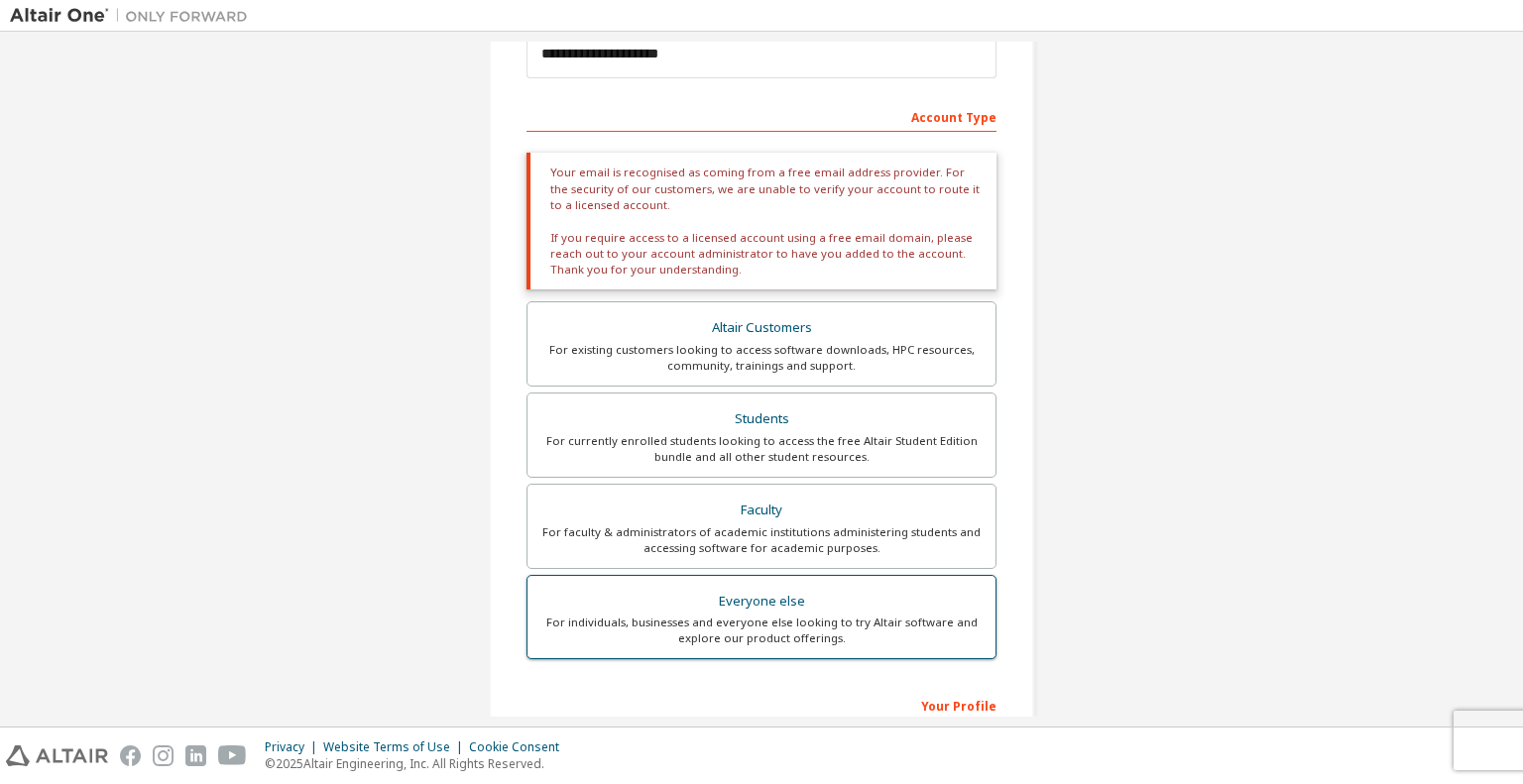
click at [774, 605] on div "Everyone else" at bounding box center [762, 602] width 444 height 28
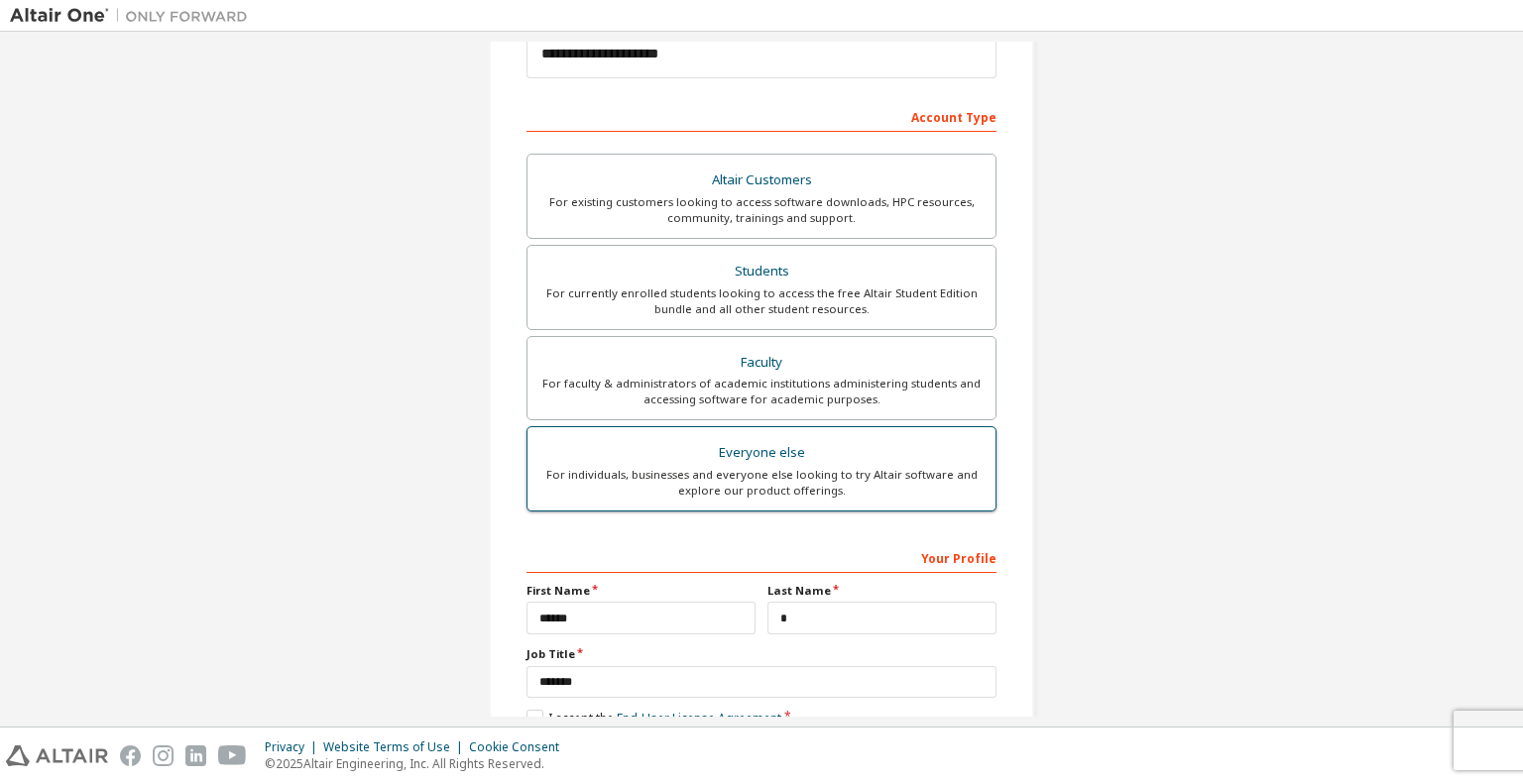
scroll to position [370, 0]
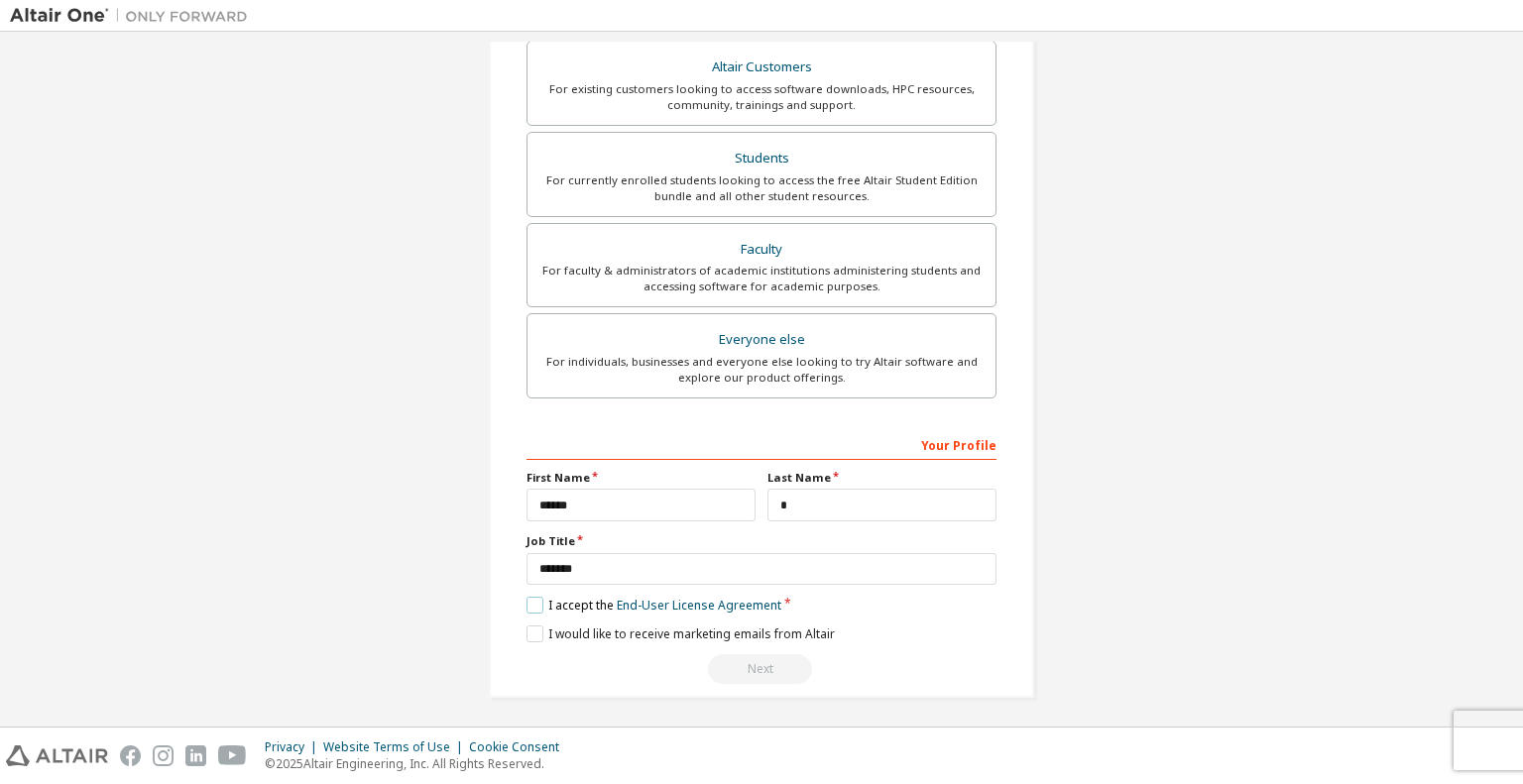
click at [534, 602] on label "I accept the End-User License Agreement" at bounding box center [654, 605] width 254 height 17
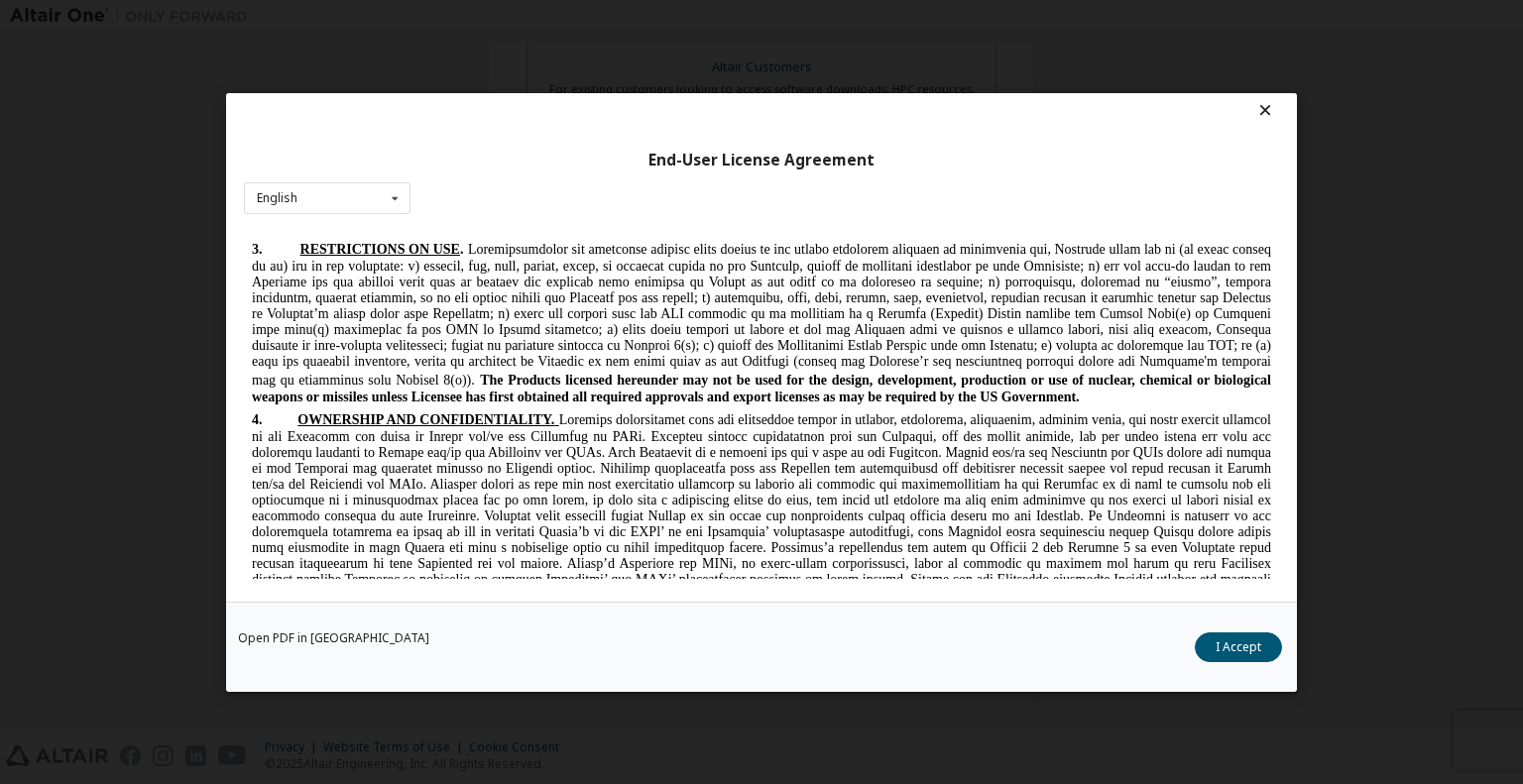
scroll to position [1949, 0]
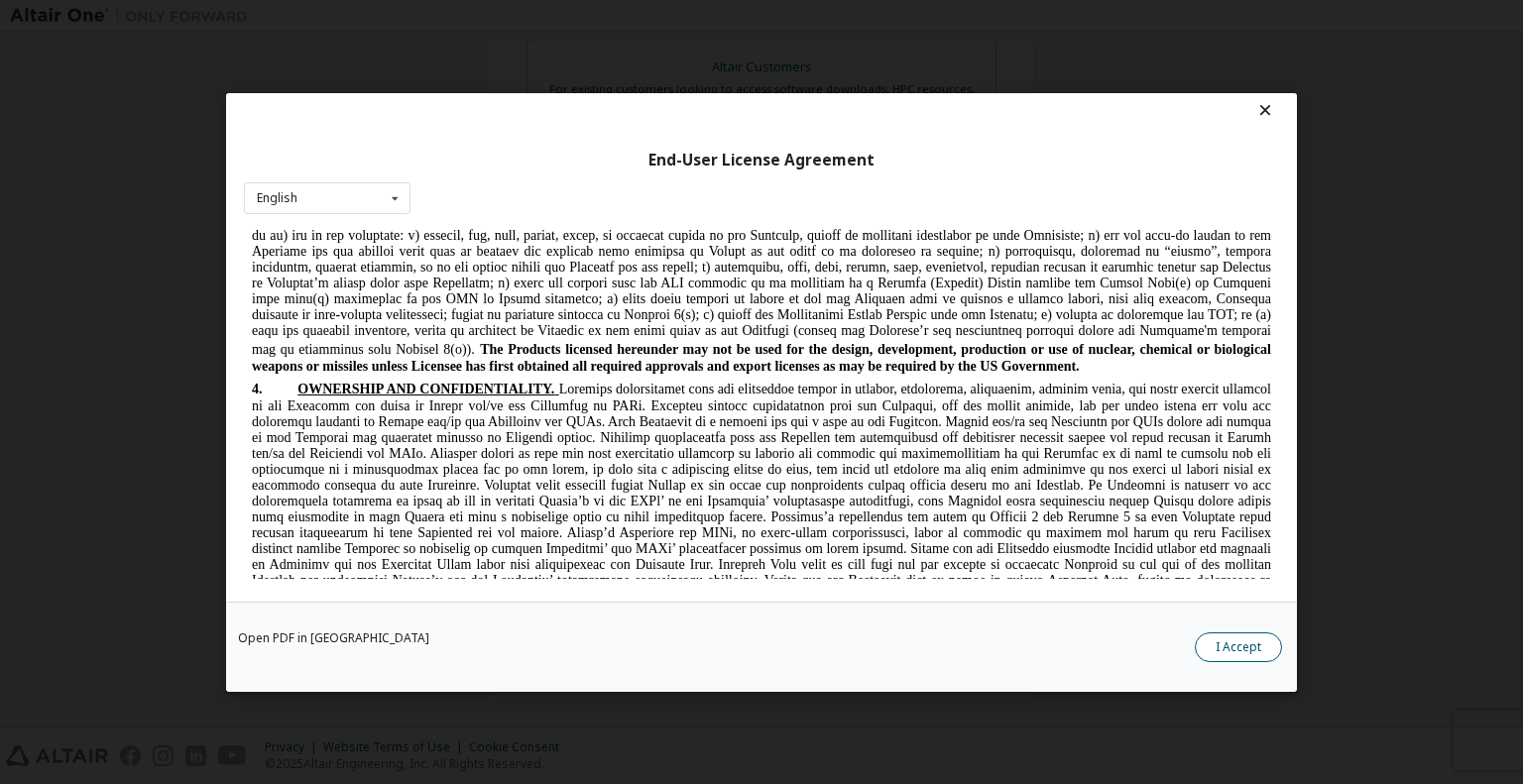
click at [1255, 656] on button "I Accept" at bounding box center [1239, 646] width 87 height 30
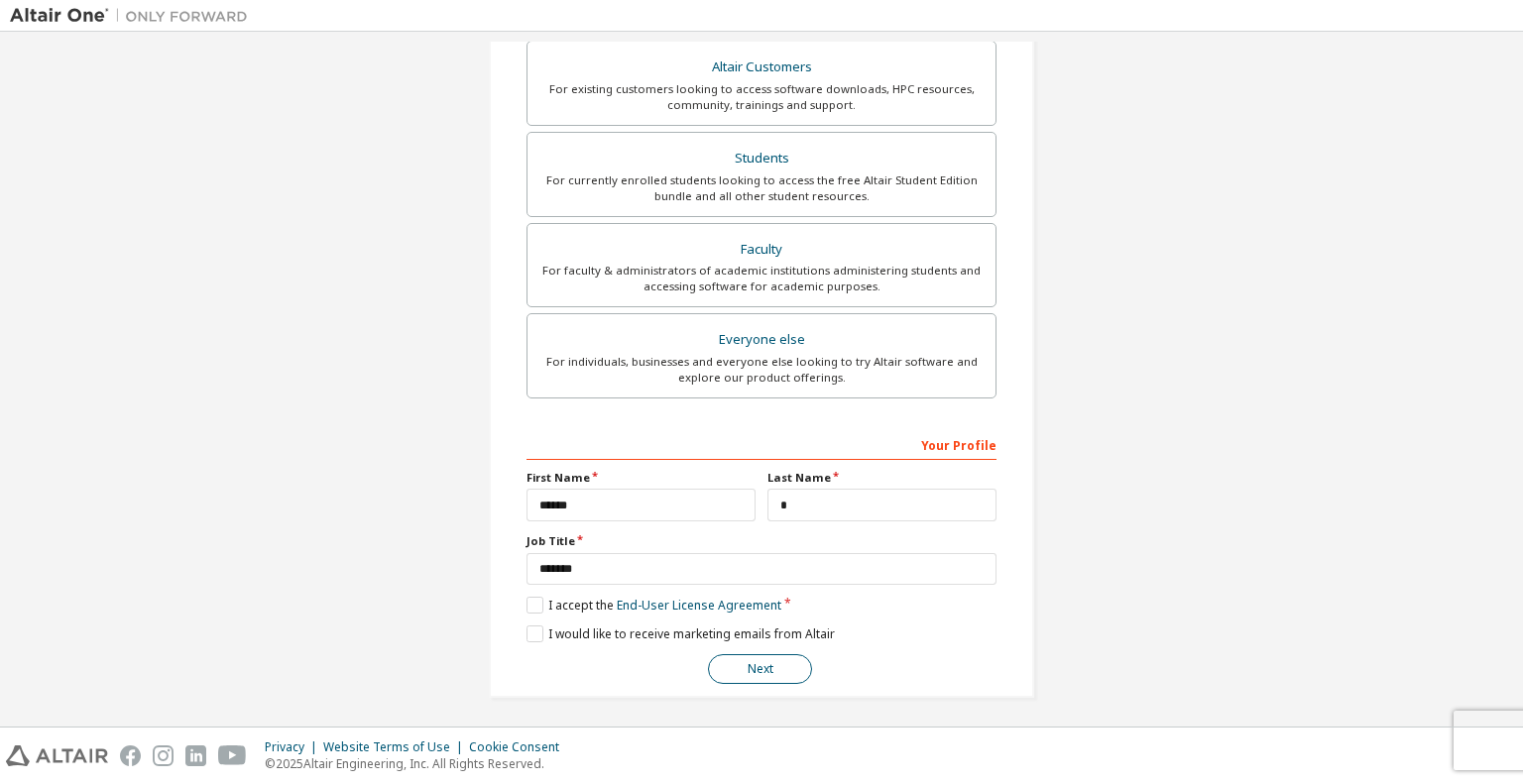
click at [750, 661] on button "Next" at bounding box center [760, 669] width 104 height 30
click at [758, 666] on button "Next" at bounding box center [760, 669] width 104 height 30
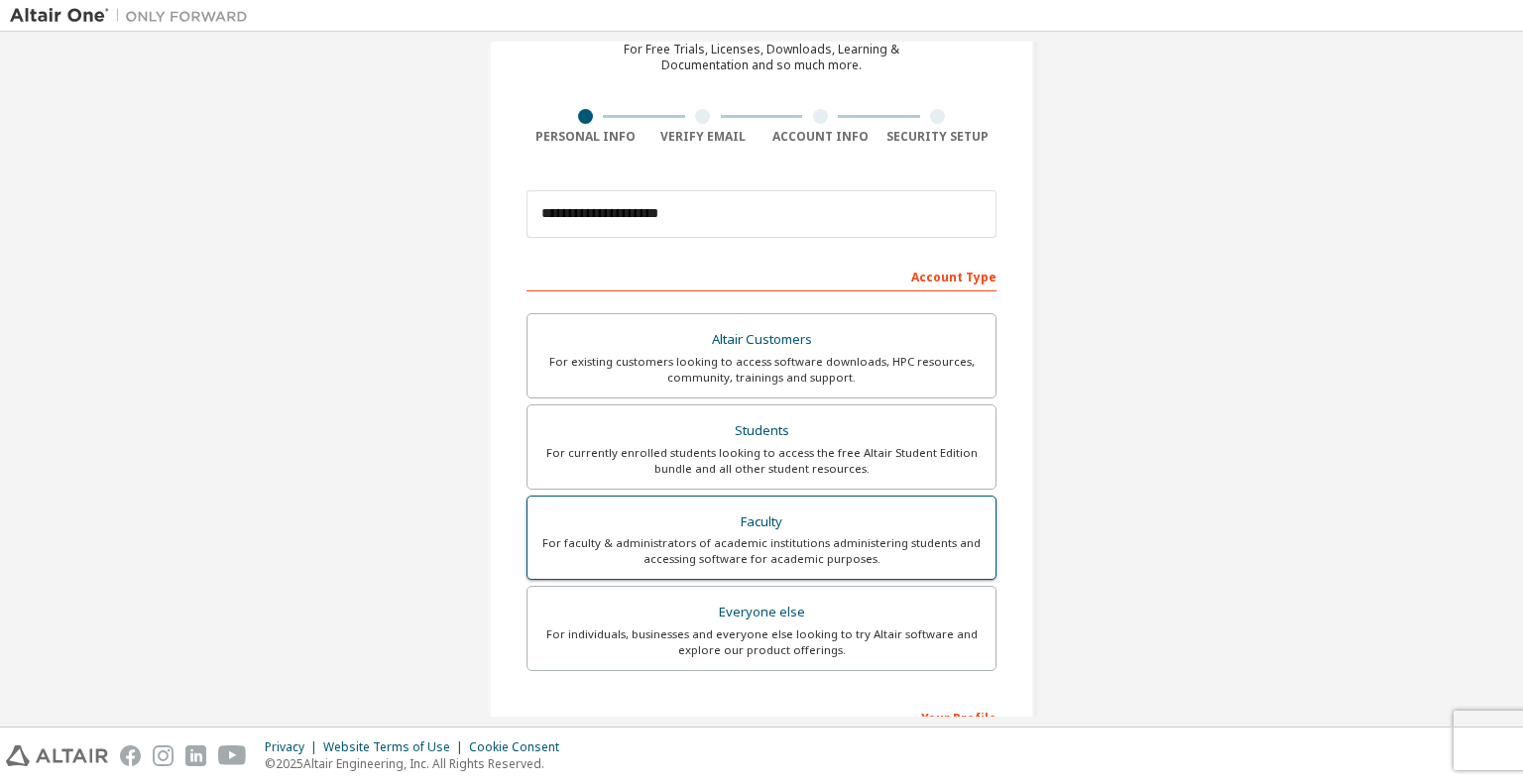
scroll to position [370, 0]
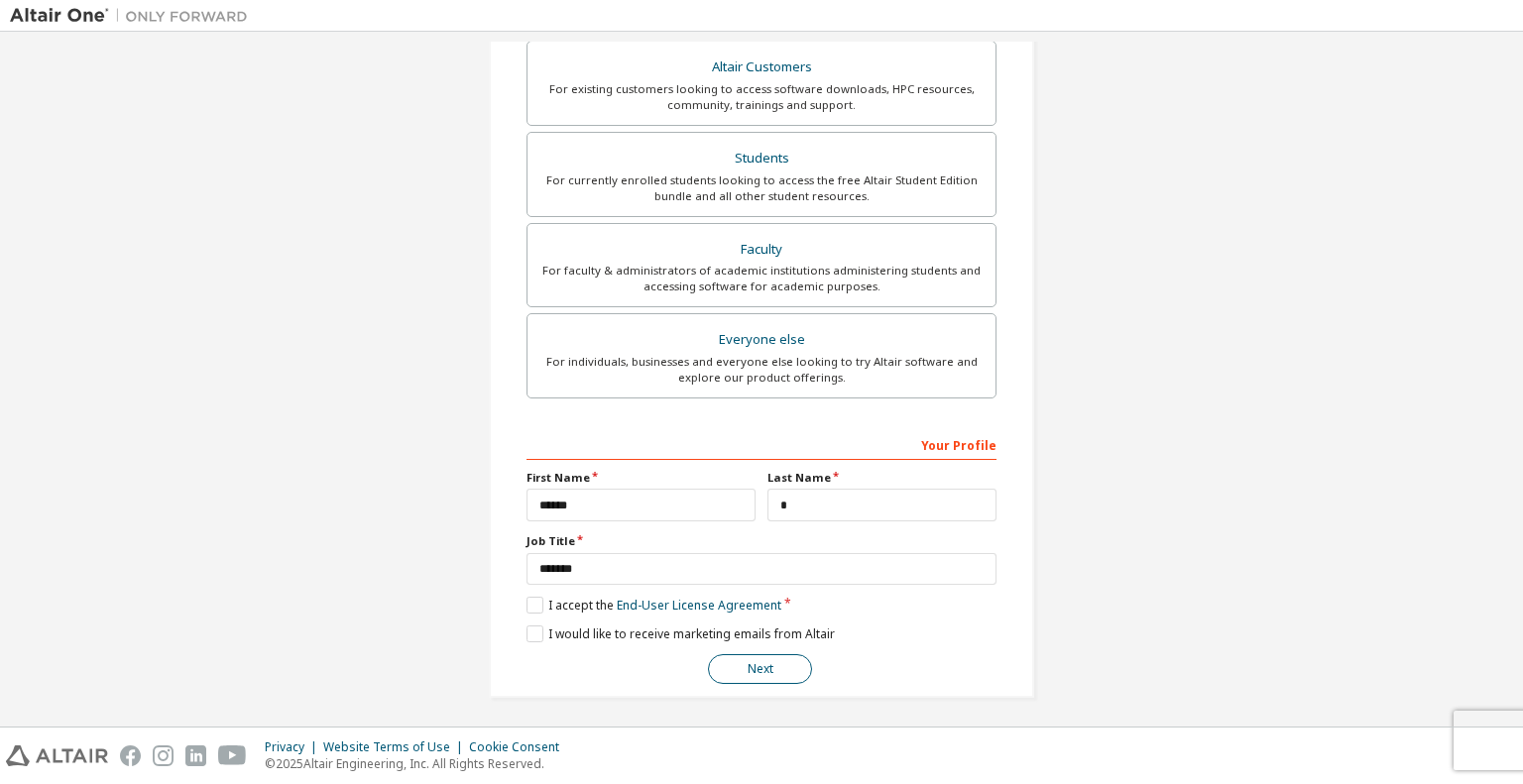
click at [765, 669] on button "Next" at bounding box center [760, 669] width 104 height 30
click at [753, 662] on button "Next" at bounding box center [760, 669] width 104 height 30
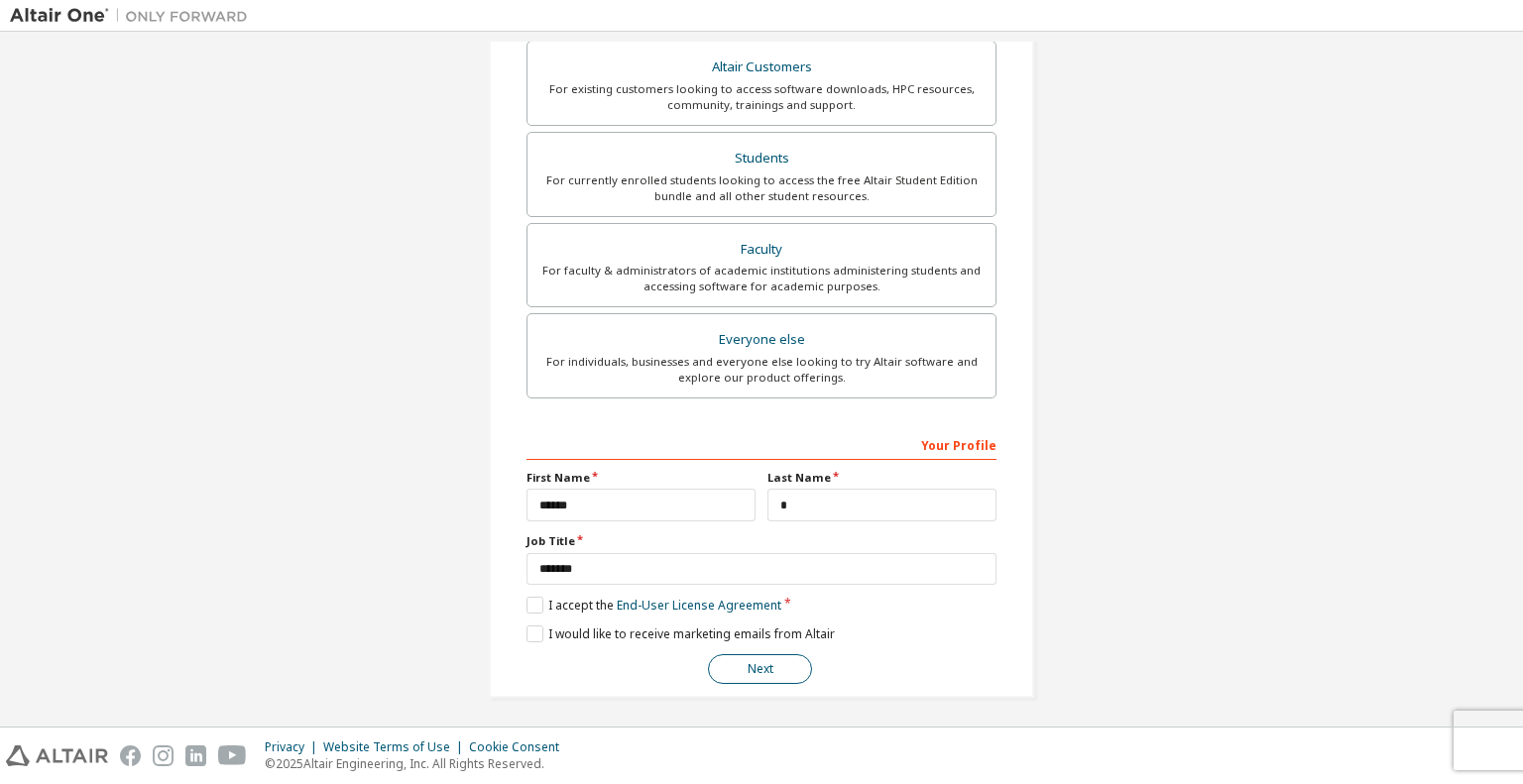
click at [753, 662] on button "Next" at bounding box center [760, 669] width 104 height 30
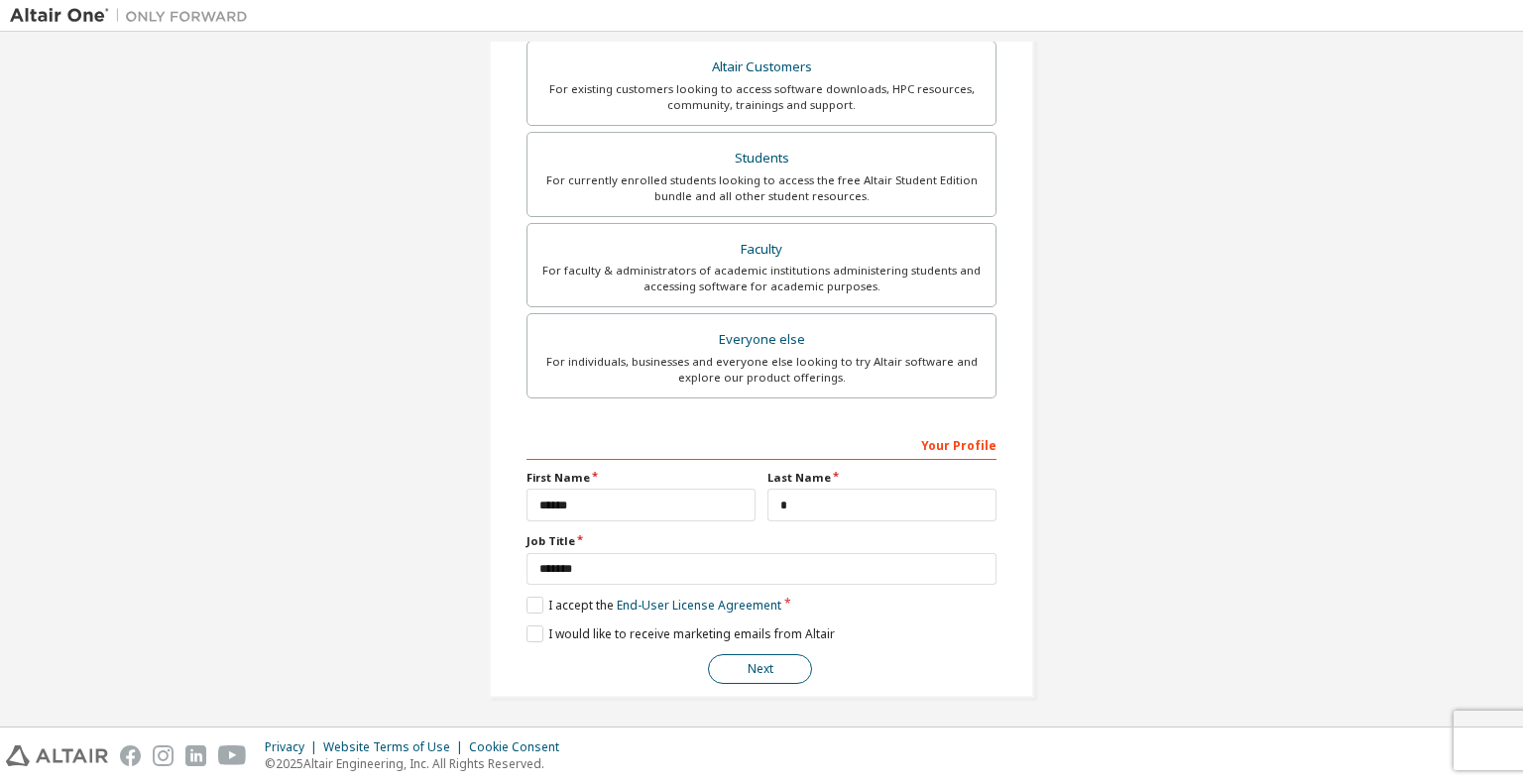
click at [753, 662] on button "Next" at bounding box center [760, 669] width 104 height 30
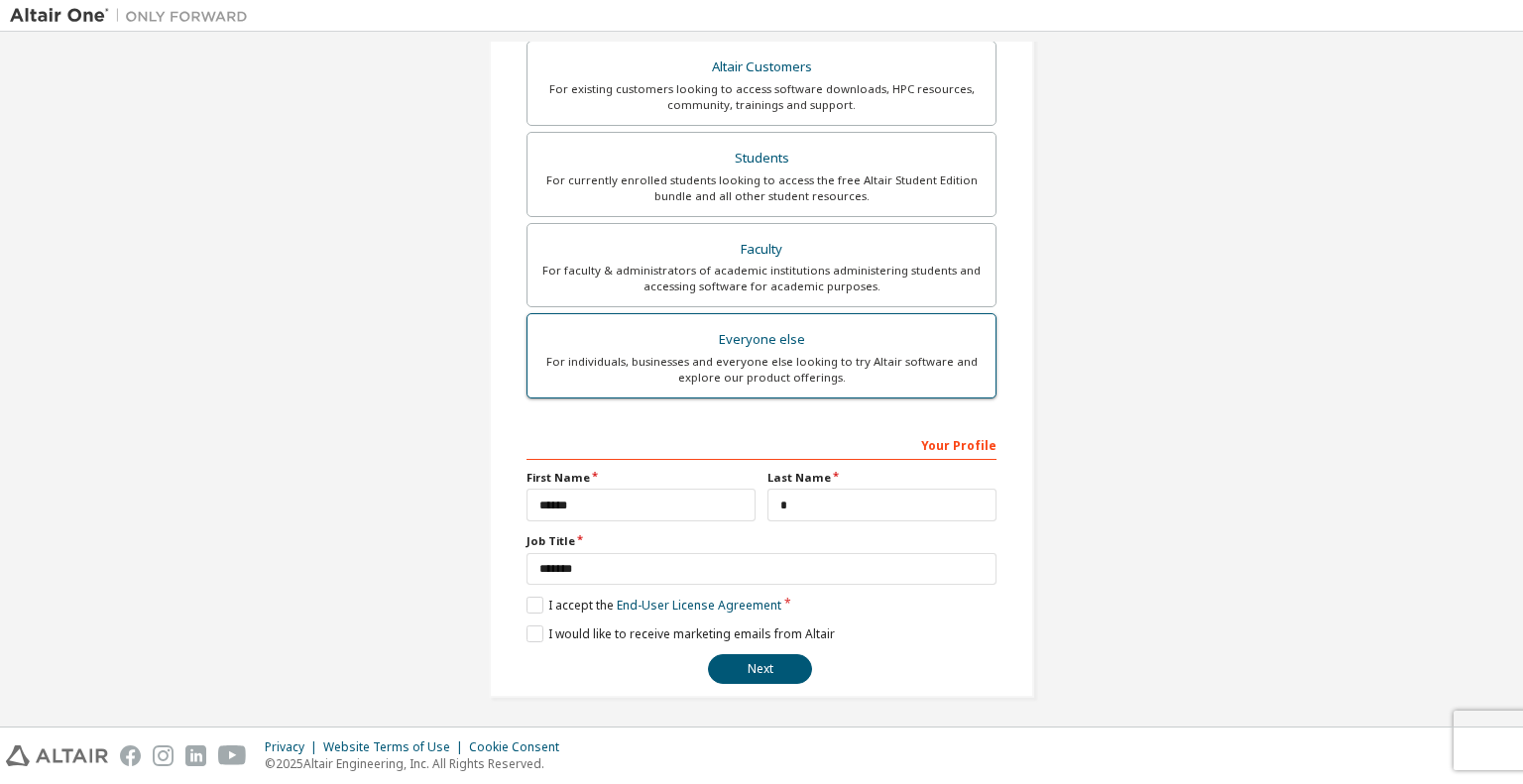
drag, startPoint x: 753, startPoint y: 662, endPoint x: 752, endPoint y: 323, distance: 339.0
click at [752, 323] on div "**********" at bounding box center [762, 335] width 470 height 697
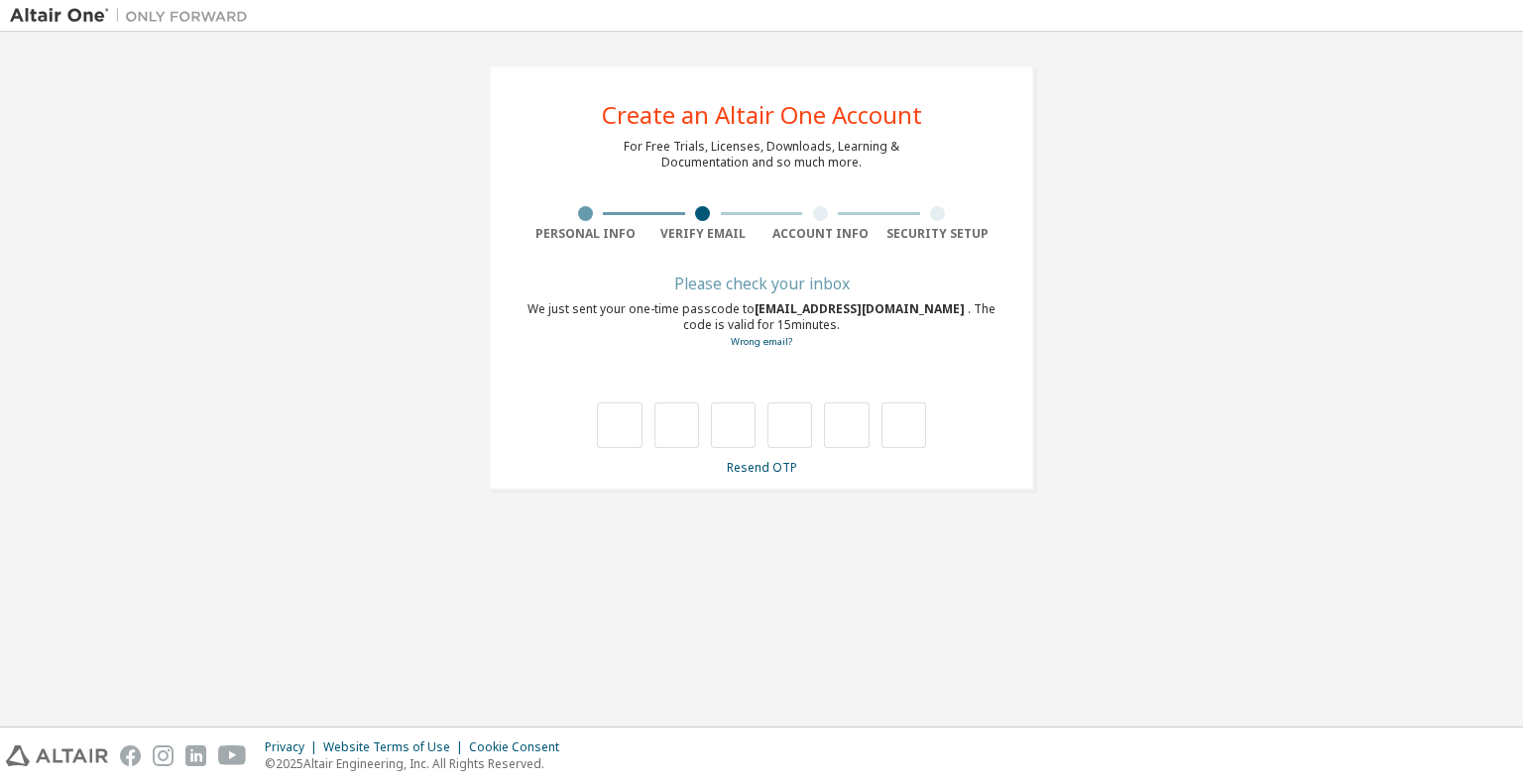
click at [1296, 254] on div "**********" at bounding box center [762, 277] width 1503 height 472
click at [1297, 280] on div "**********" at bounding box center [762, 277] width 1503 height 472
click at [1250, 256] on div "**********" at bounding box center [762, 277] width 1503 height 472
click at [1142, 327] on div "**********" at bounding box center [762, 277] width 1503 height 472
click at [765, 472] on link "Resend OTP" at bounding box center [762, 467] width 71 height 17
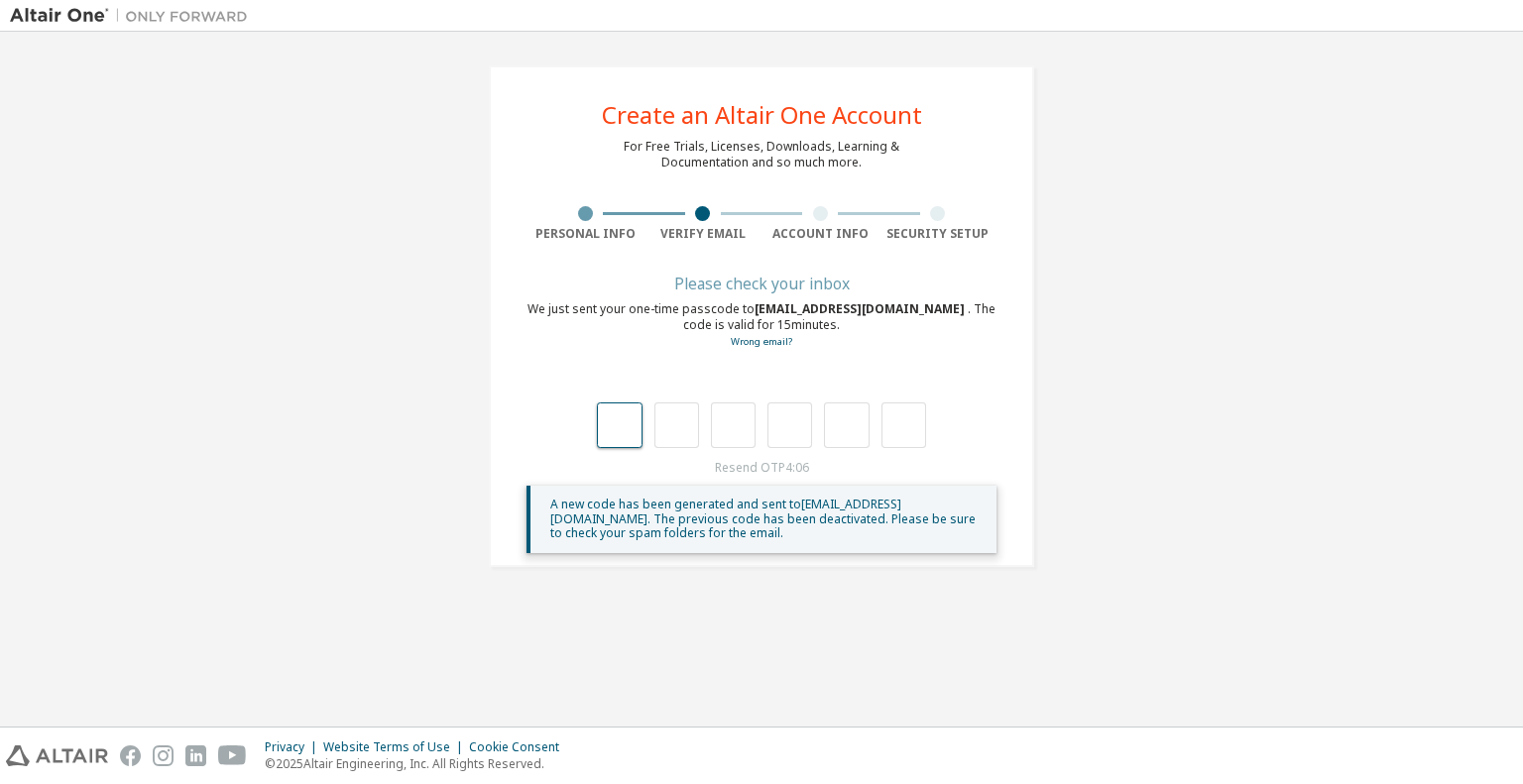
click at [621, 412] on input "text" at bounding box center [619, 425] width 45 height 46
type input "*"
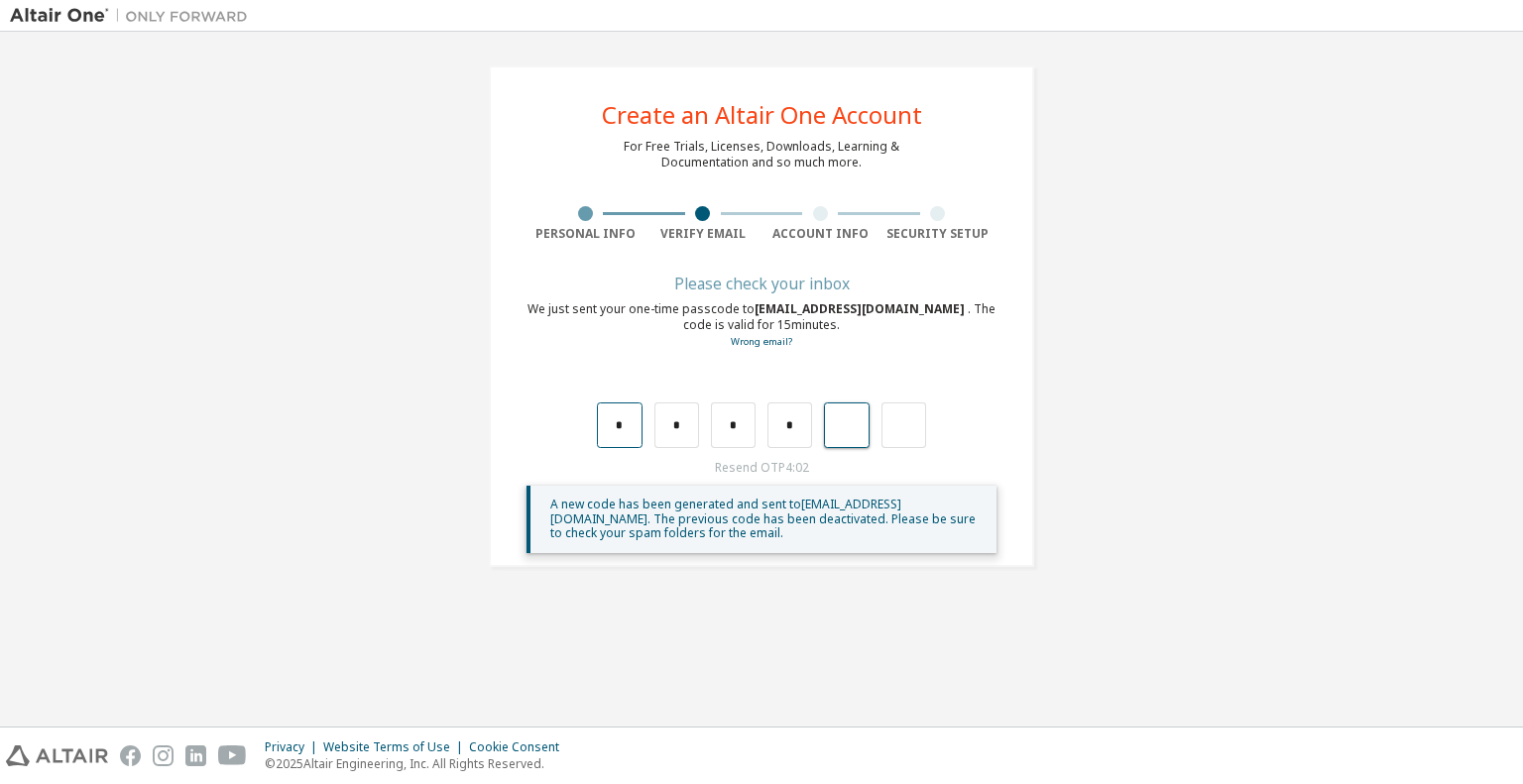
type input "*"
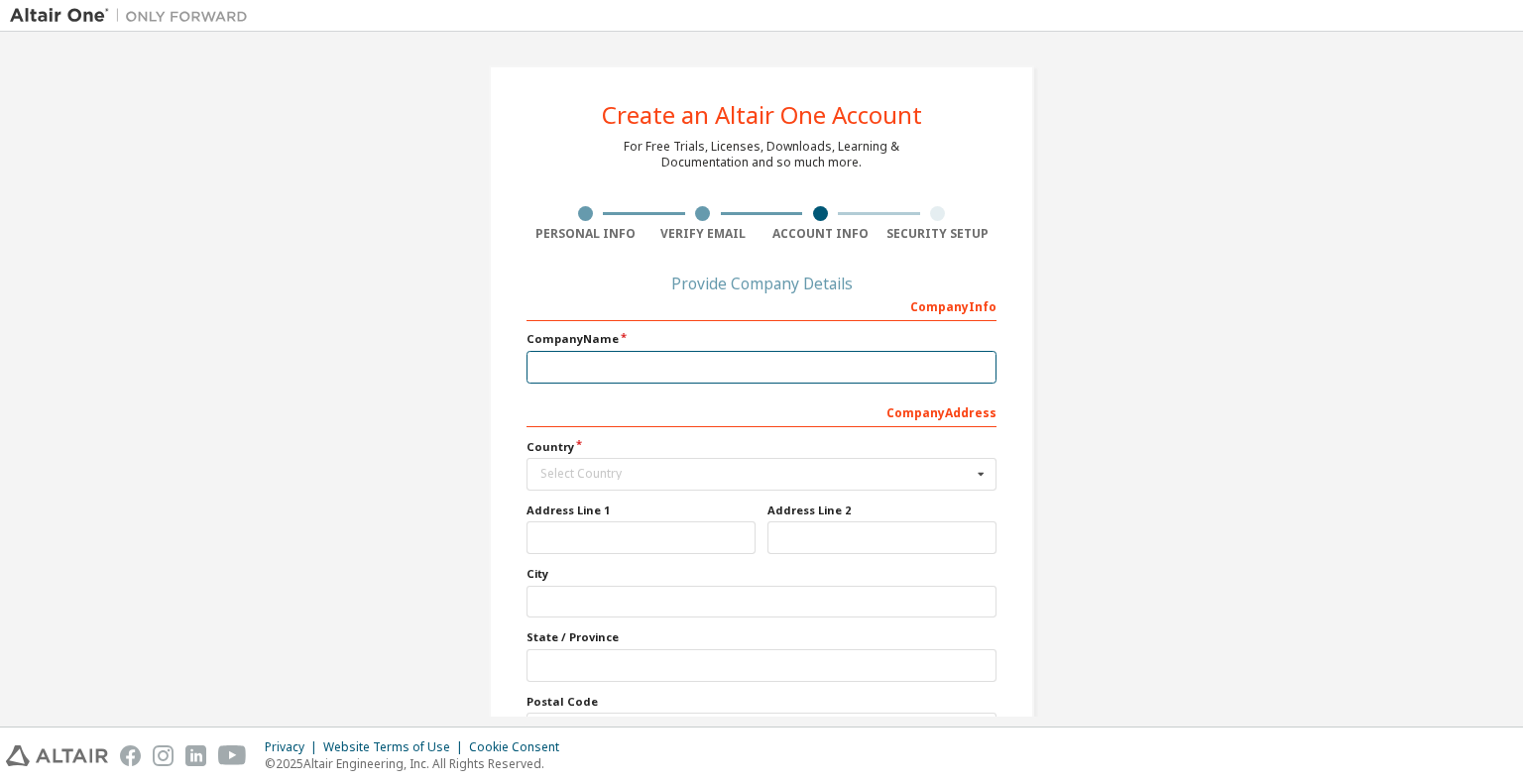
click at [622, 356] on input "text" at bounding box center [762, 367] width 470 height 33
type input "**********"
click at [637, 473] on div "Select Country" at bounding box center [757, 474] width 431 height 12
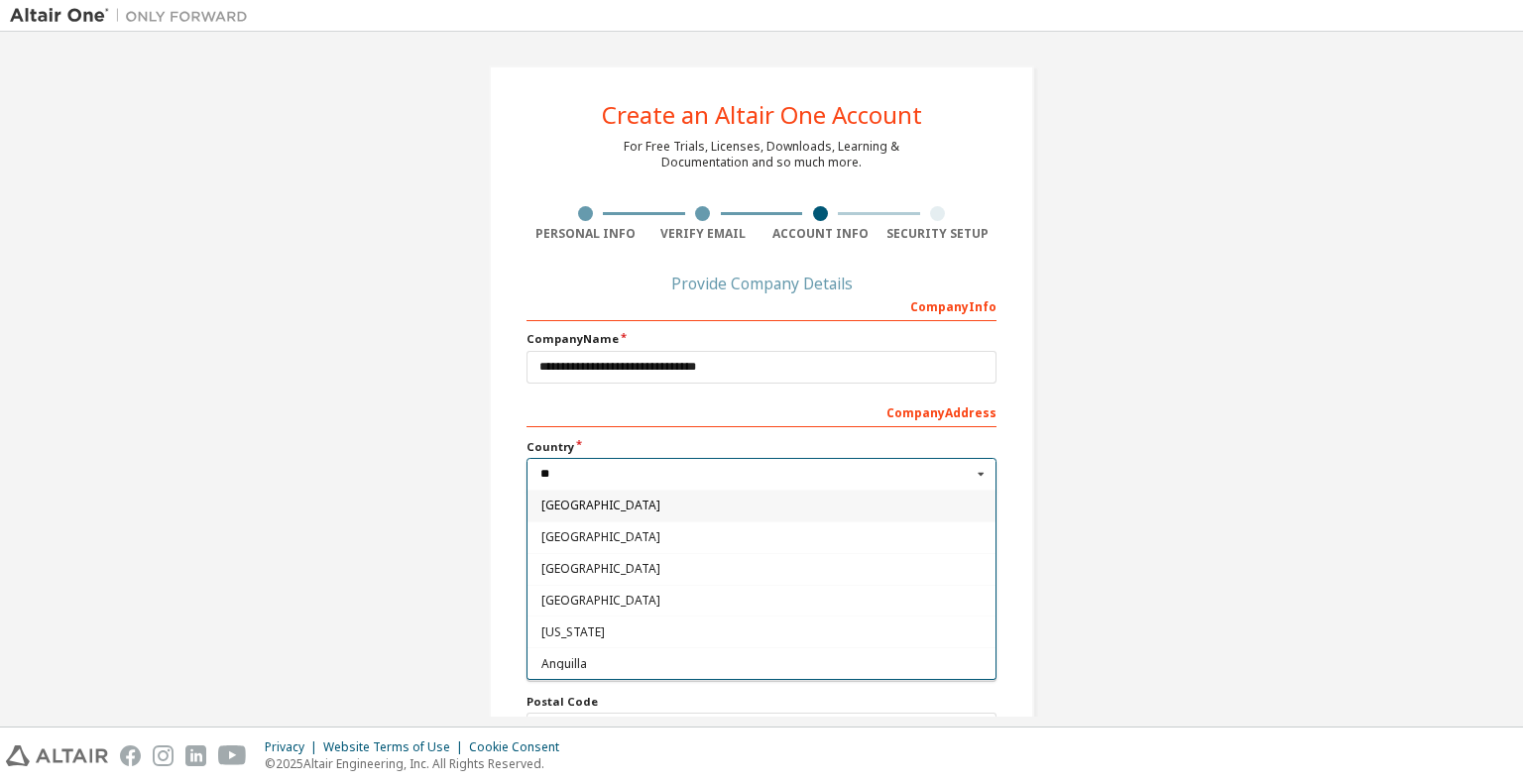
type input "***"
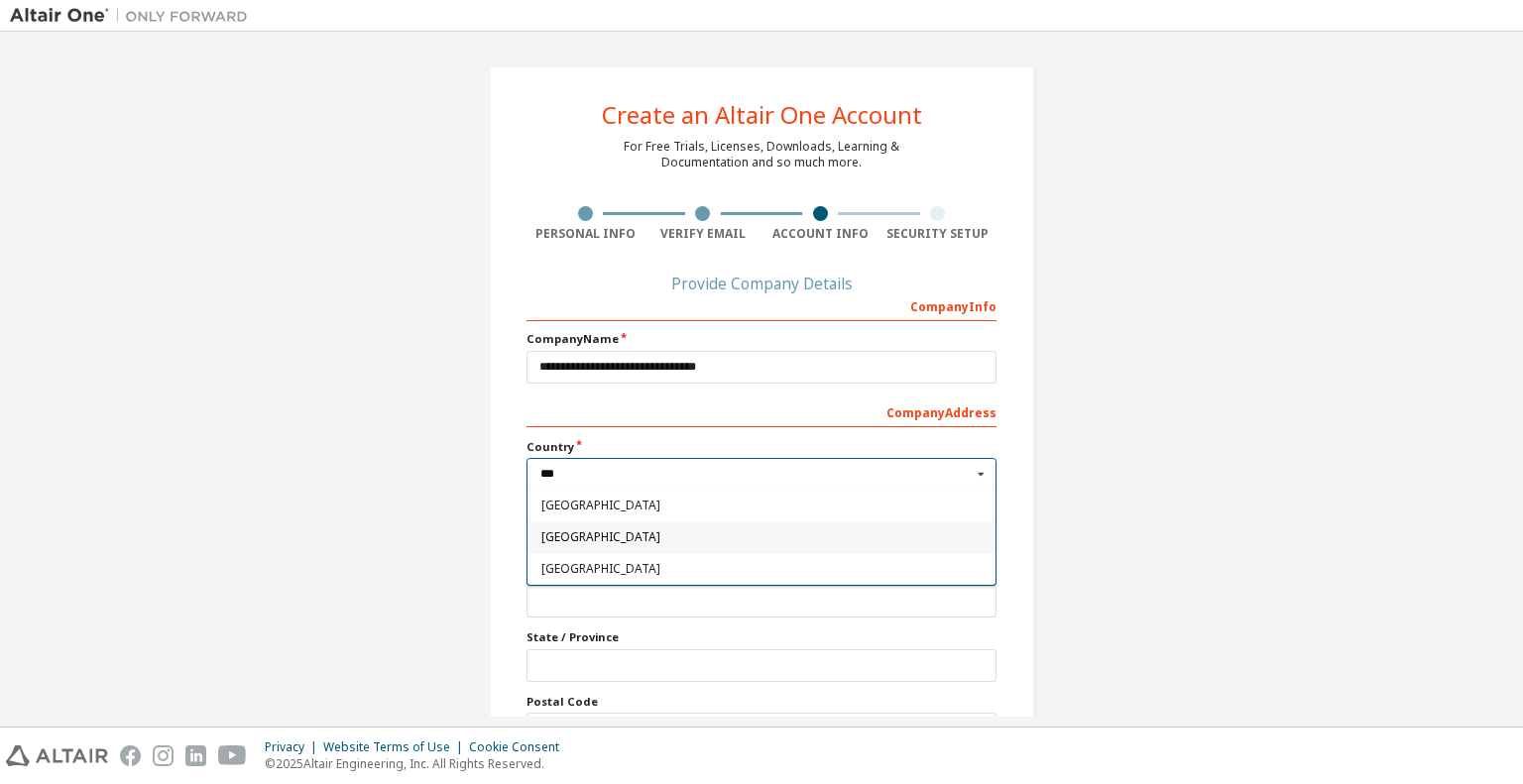
type input "***"
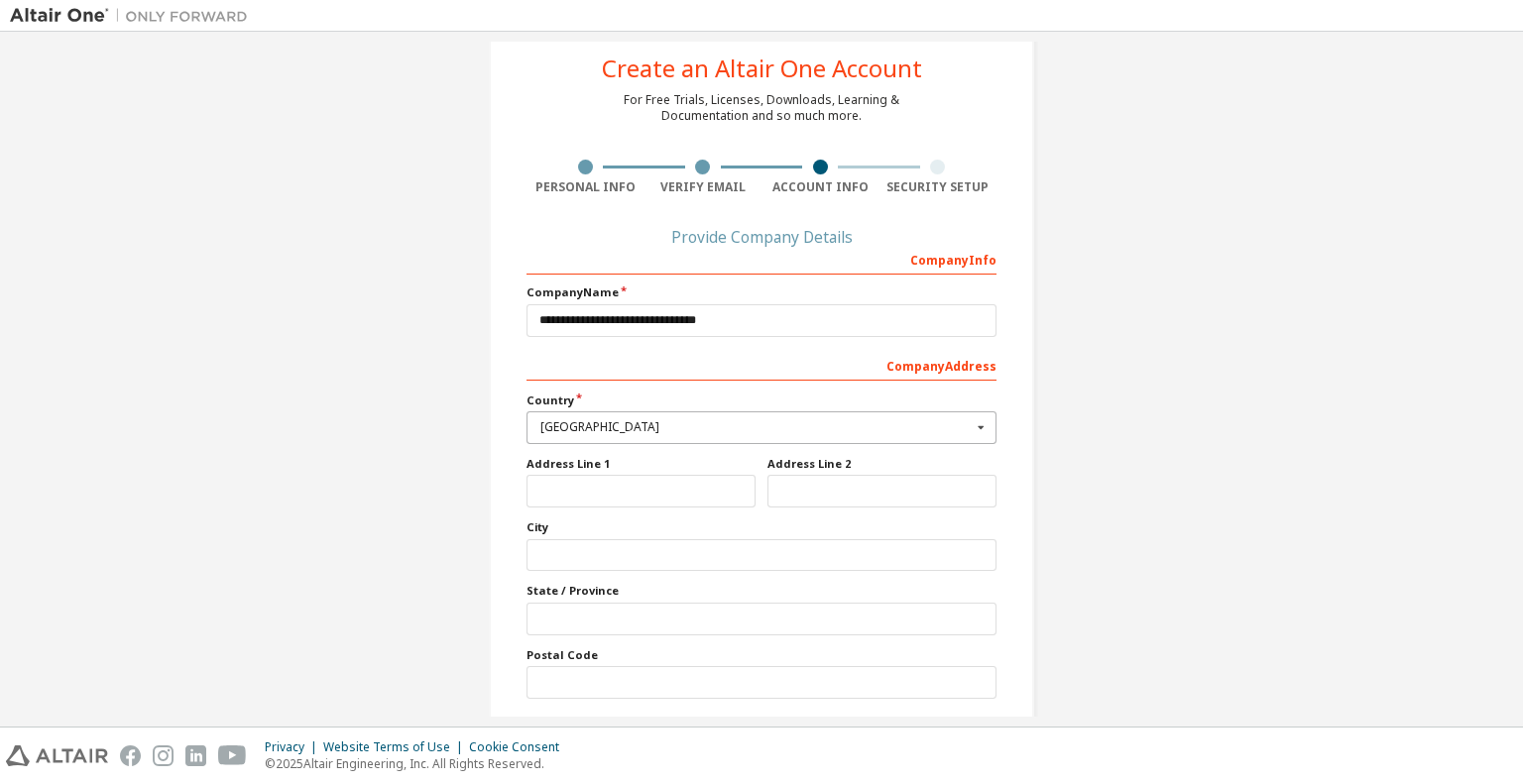
scroll to position [117, 0]
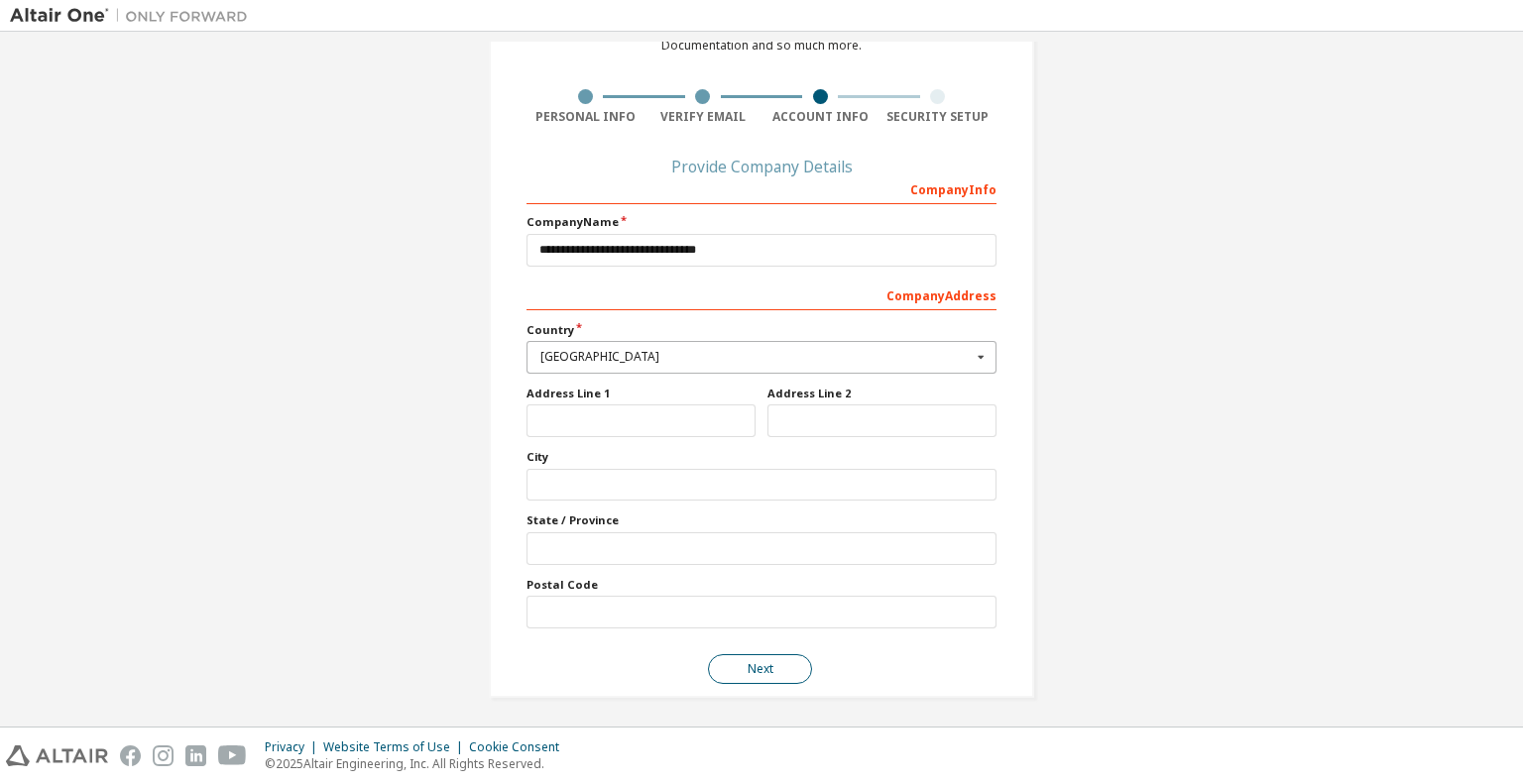
click at [749, 658] on button "Next" at bounding box center [760, 669] width 104 height 30
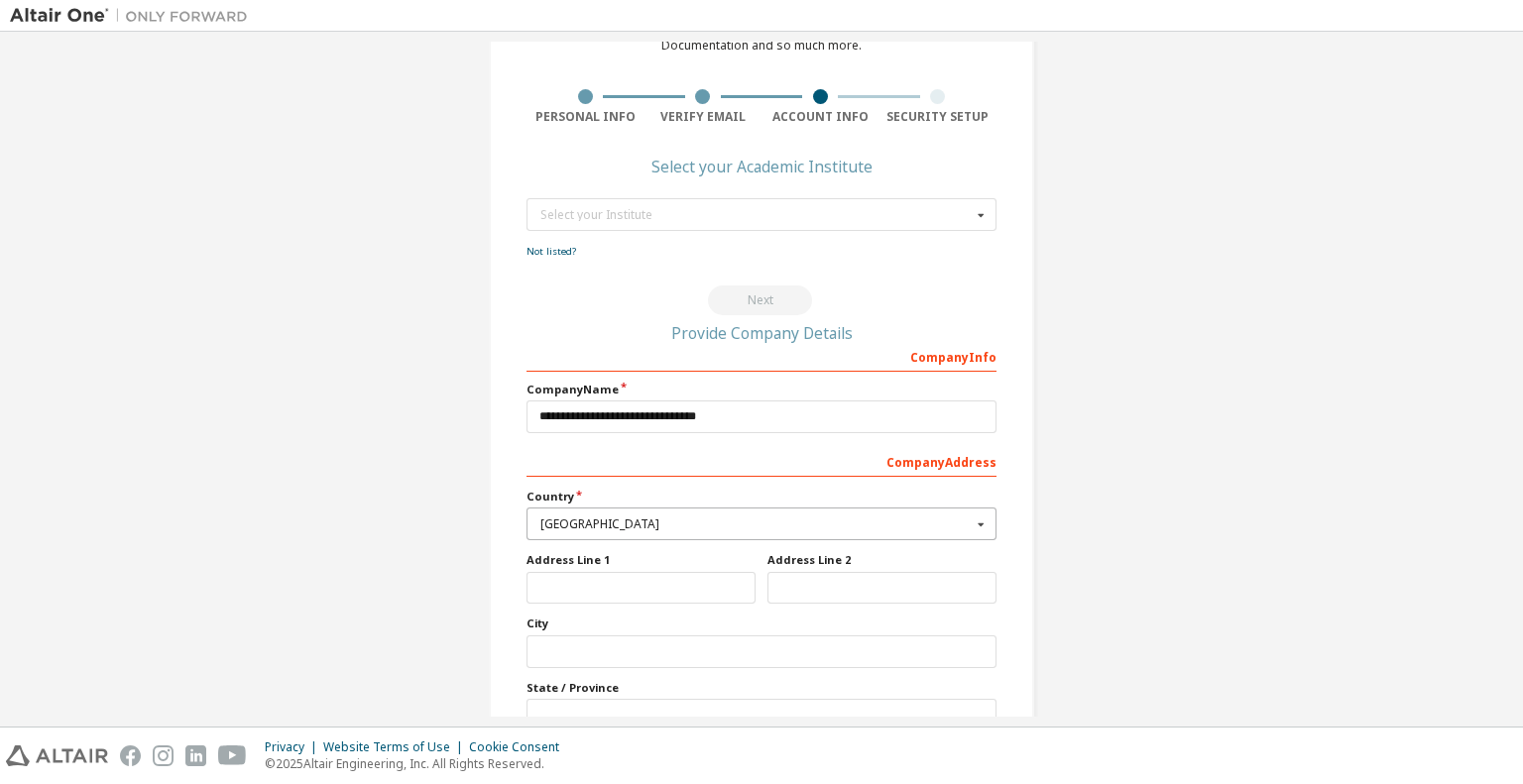
scroll to position [0, 0]
